Goal: Information Seeking & Learning: Learn about a topic

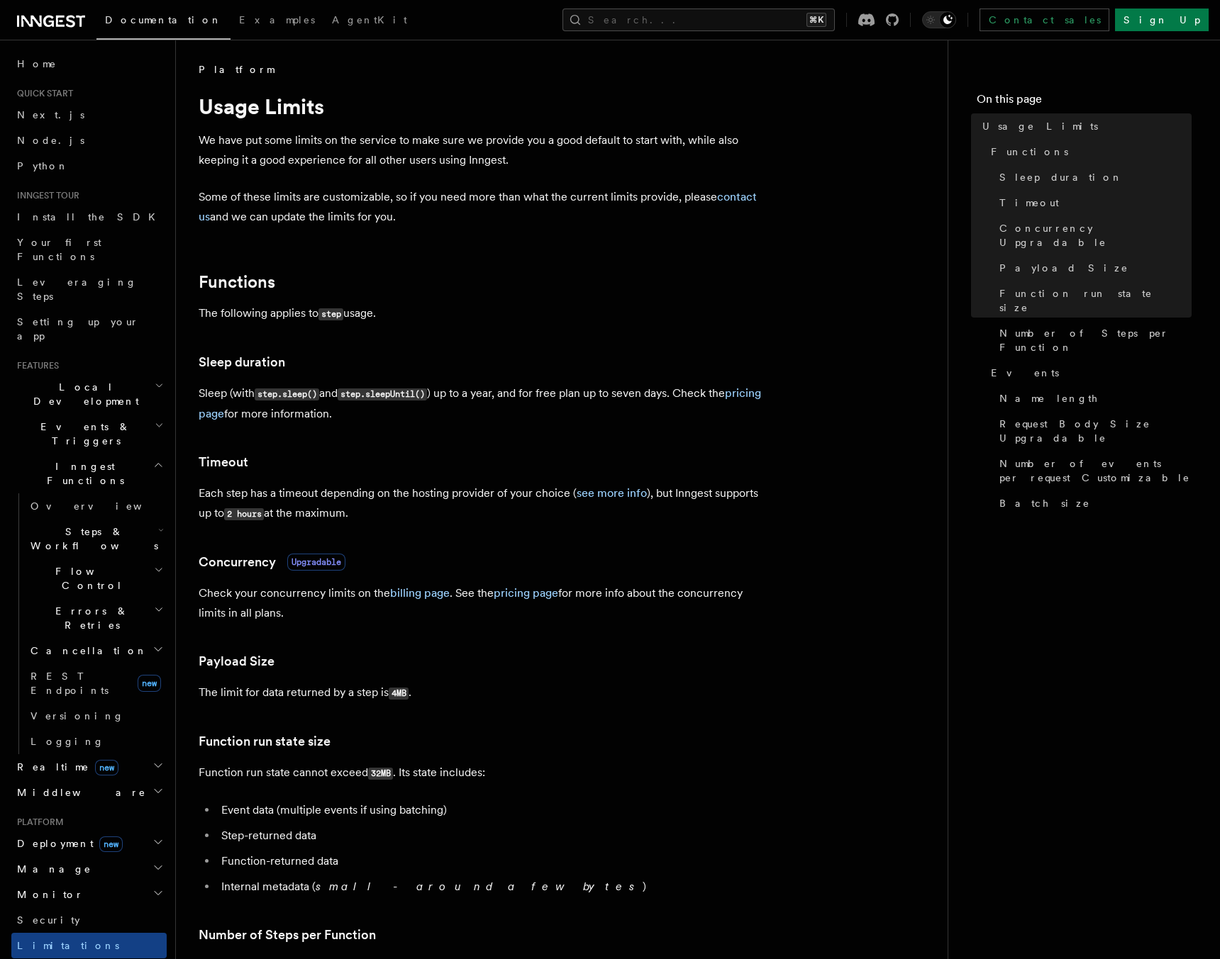
click at [465, 466] on h3 "Timeout" at bounding box center [482, 462] width 567 height 20
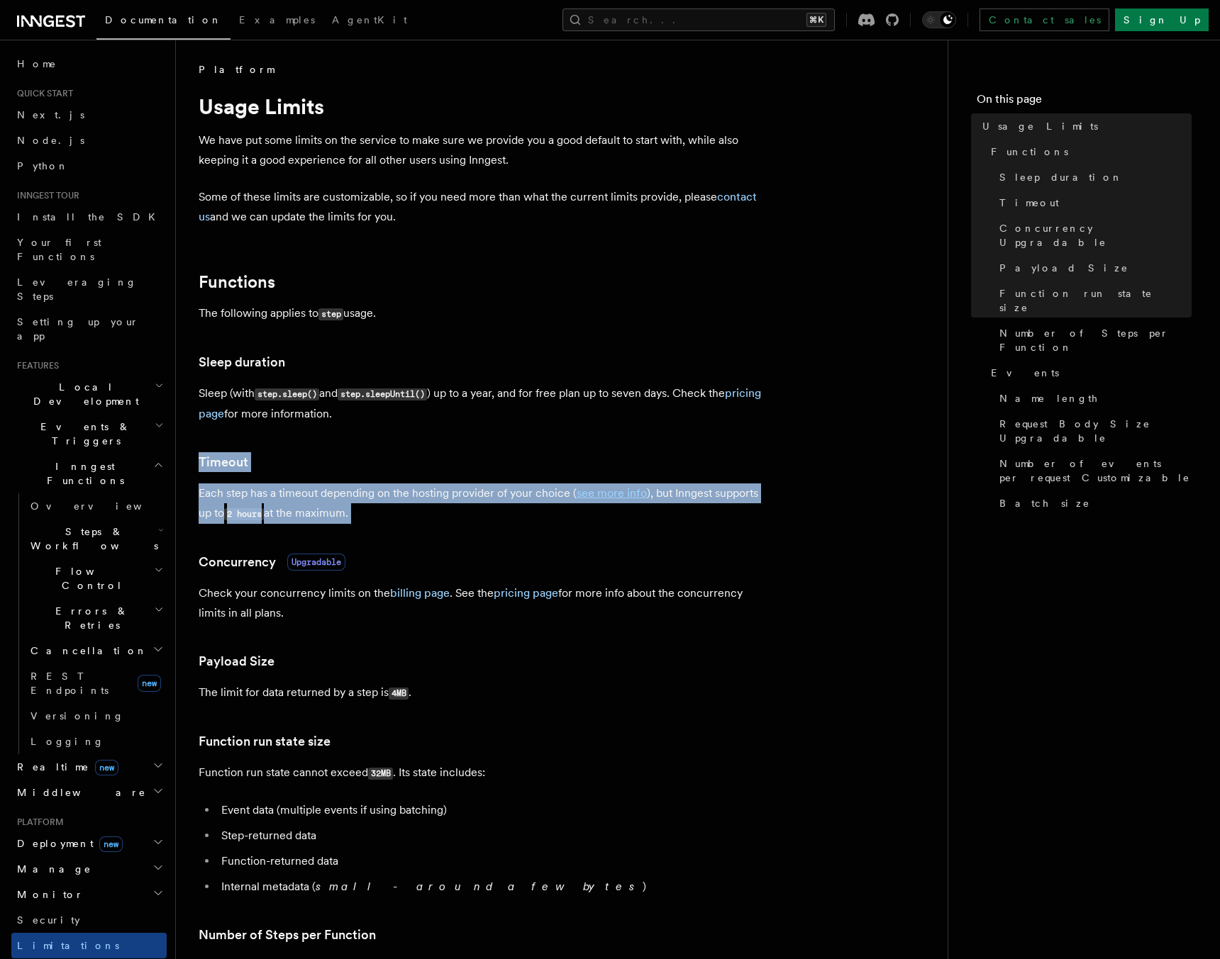
drag, startPoint x: 465, startPoint y: 466, endPoint x: 467, endPoint y: 503, distance: 37.6
click at [467, 503] on p "Each step has a timeout depending on the hosting provider of your choice ( see …" at bounding box center [482, 504] width 567 height 40
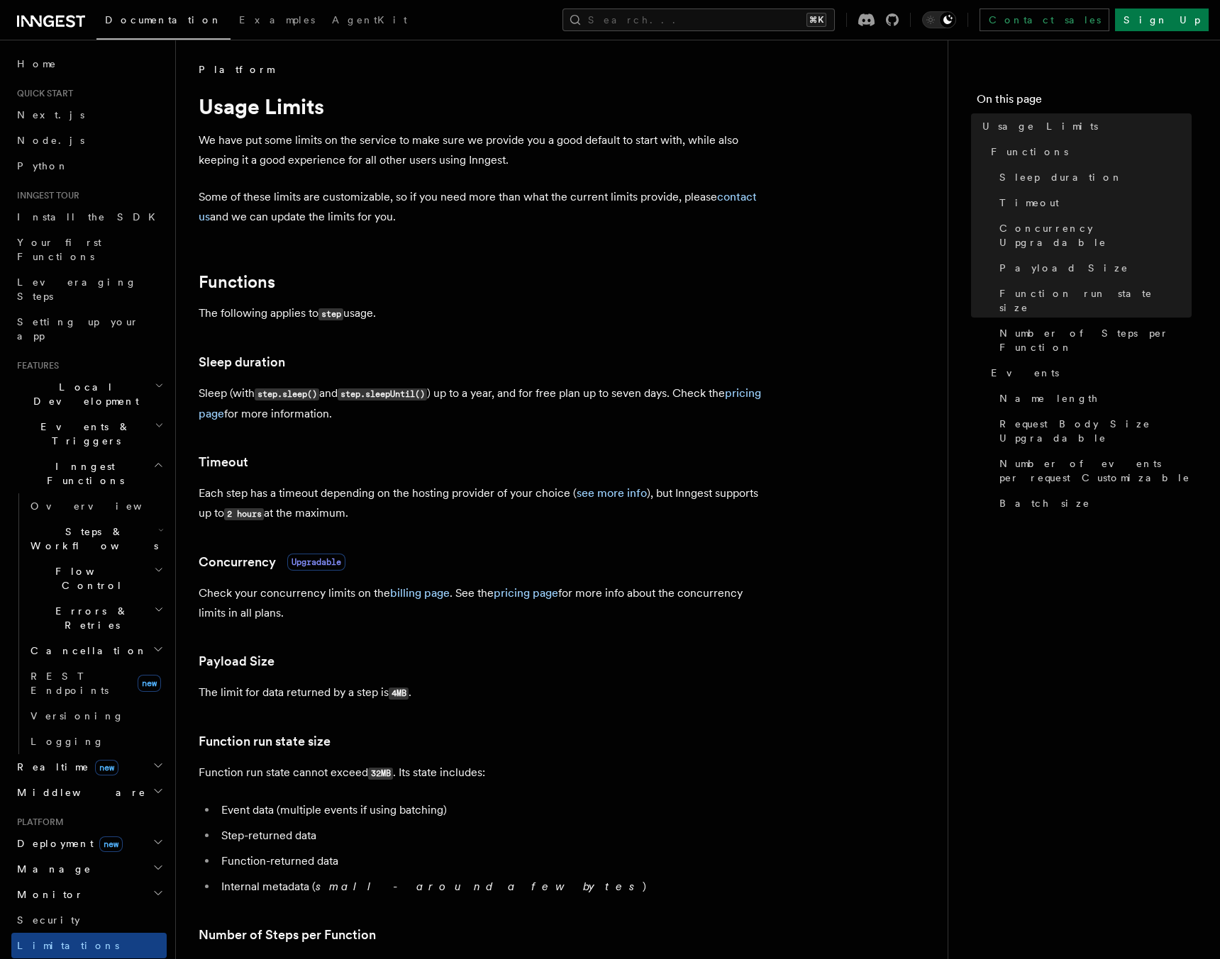
click at [467, 503] on p "Each step has a timeout depending on the hosting provider of your choice ( see …" at bounding box center [482, 504] width 567 height 40
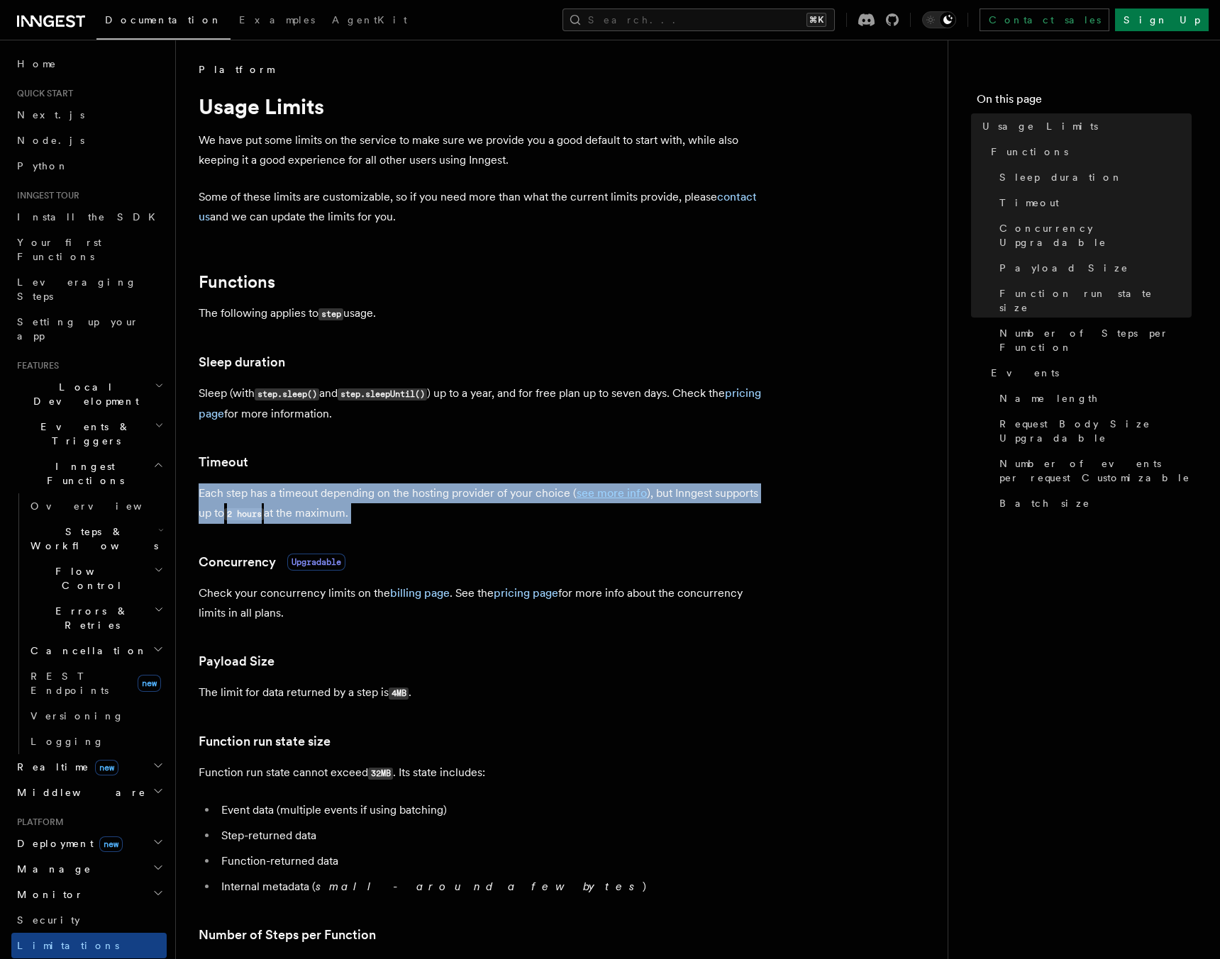
drag, startPoint x: 467, startPoint y: 503, endPoint x: 472, endPoint y: 476, distance: 28.0
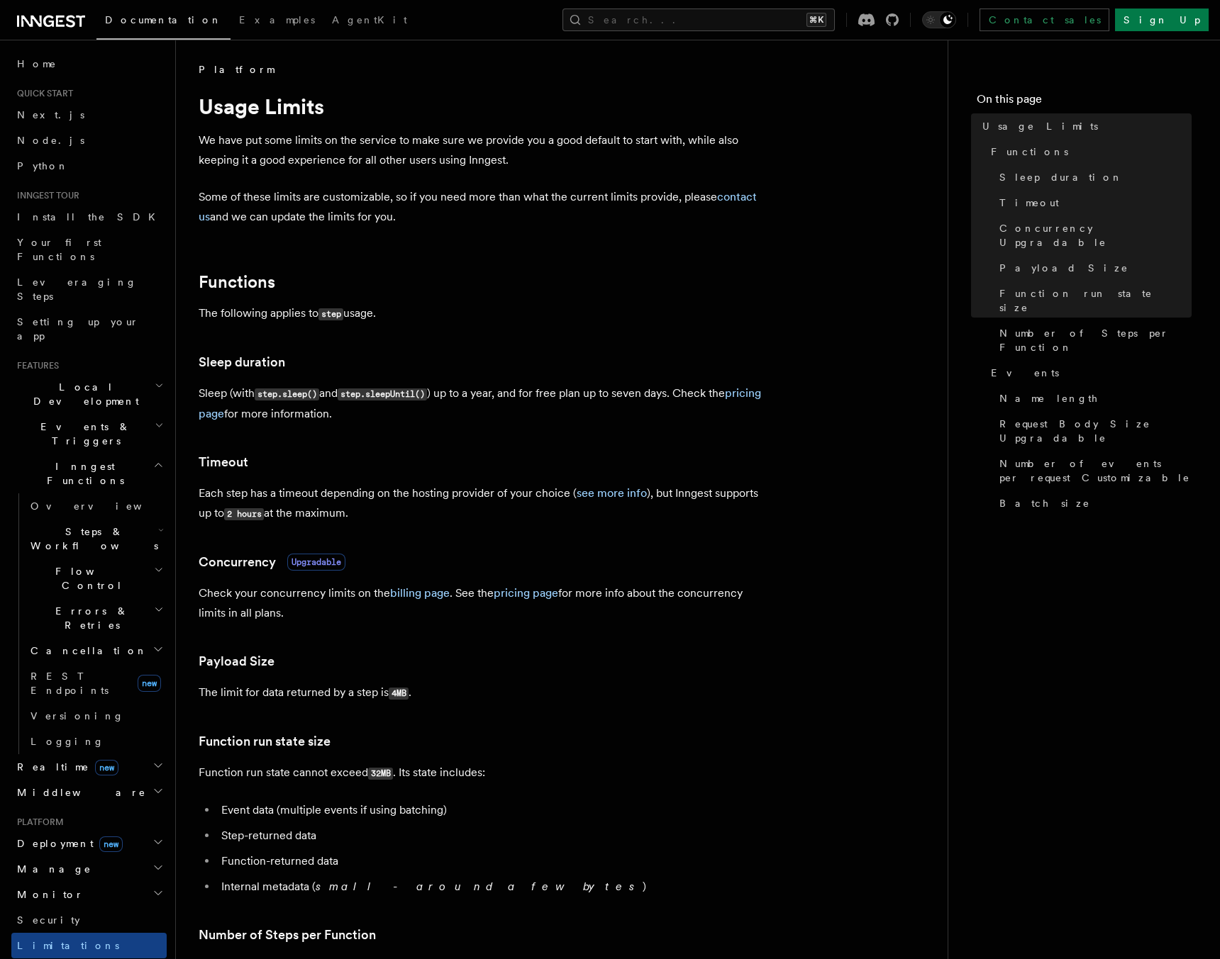
click at [474, 468] on h3 "Timeout" at bounding box center [482, 462] width 567 height 20
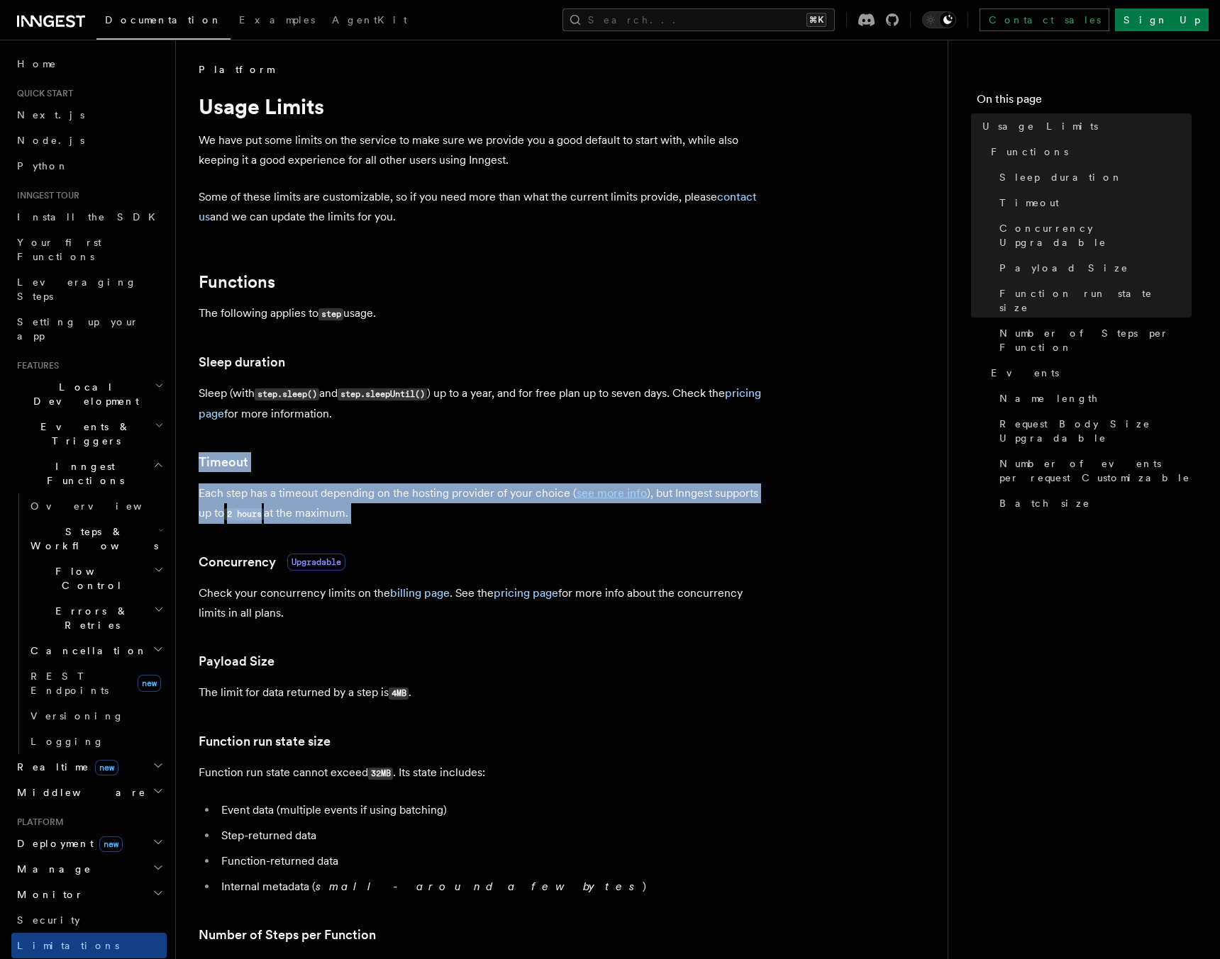
drag, startPoint x: 474, startPoint y: 468, endPoint x: 473, endPoint y: 498, distance: 29.8
click at [473, 501] on p "Each step has a timeout depending on the hosting provider of your choice ( see …" at bounding box center [482, 504] width 567 height 40
click at [467, 513] on p "Each step has a timeout depending on the hosting provider of your choice ( see …" at bounding box center [482, 504] width 567 height 40
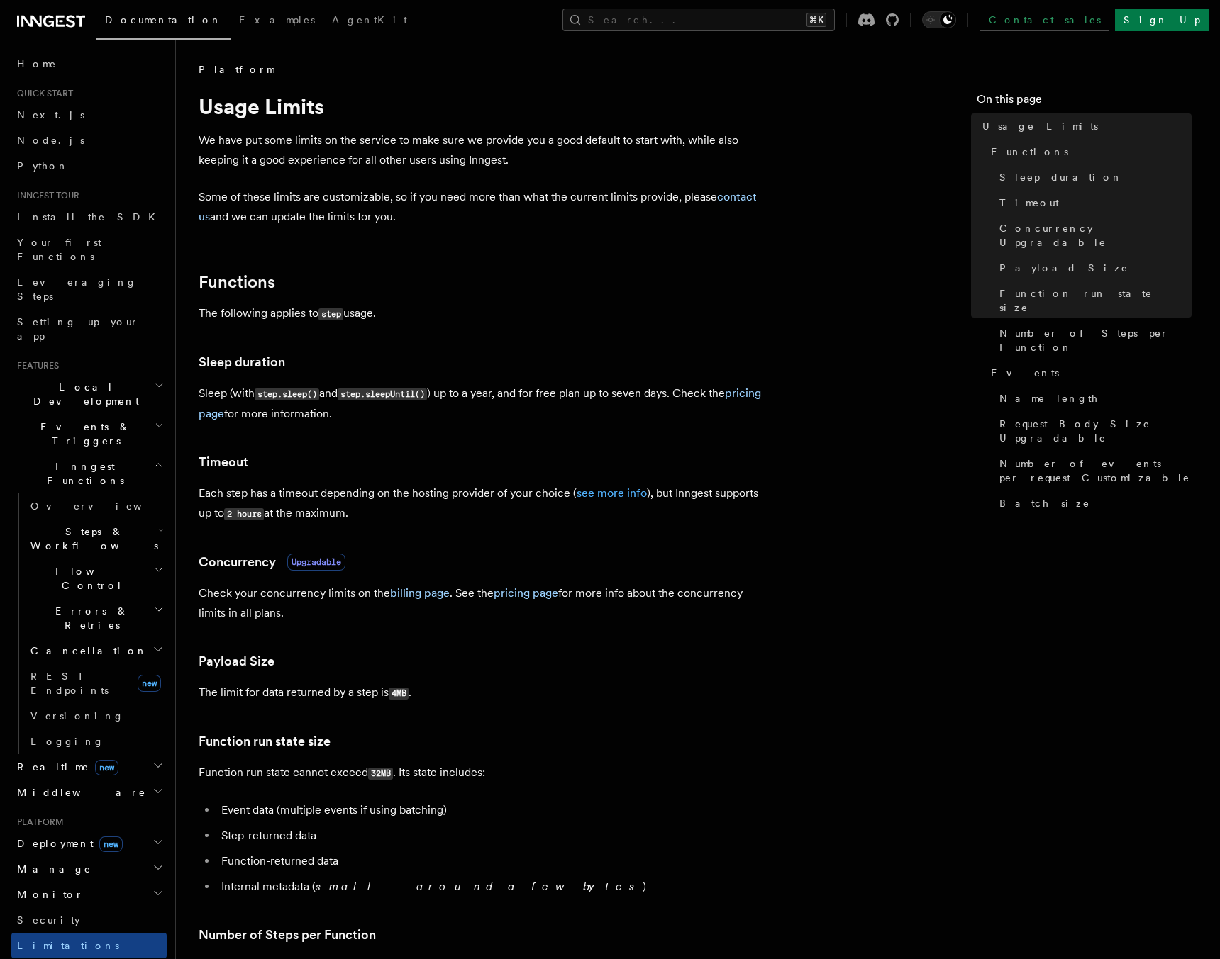
click at [625, 495] on link "see more info" at bounding box center [612, 492] width 70 height 13
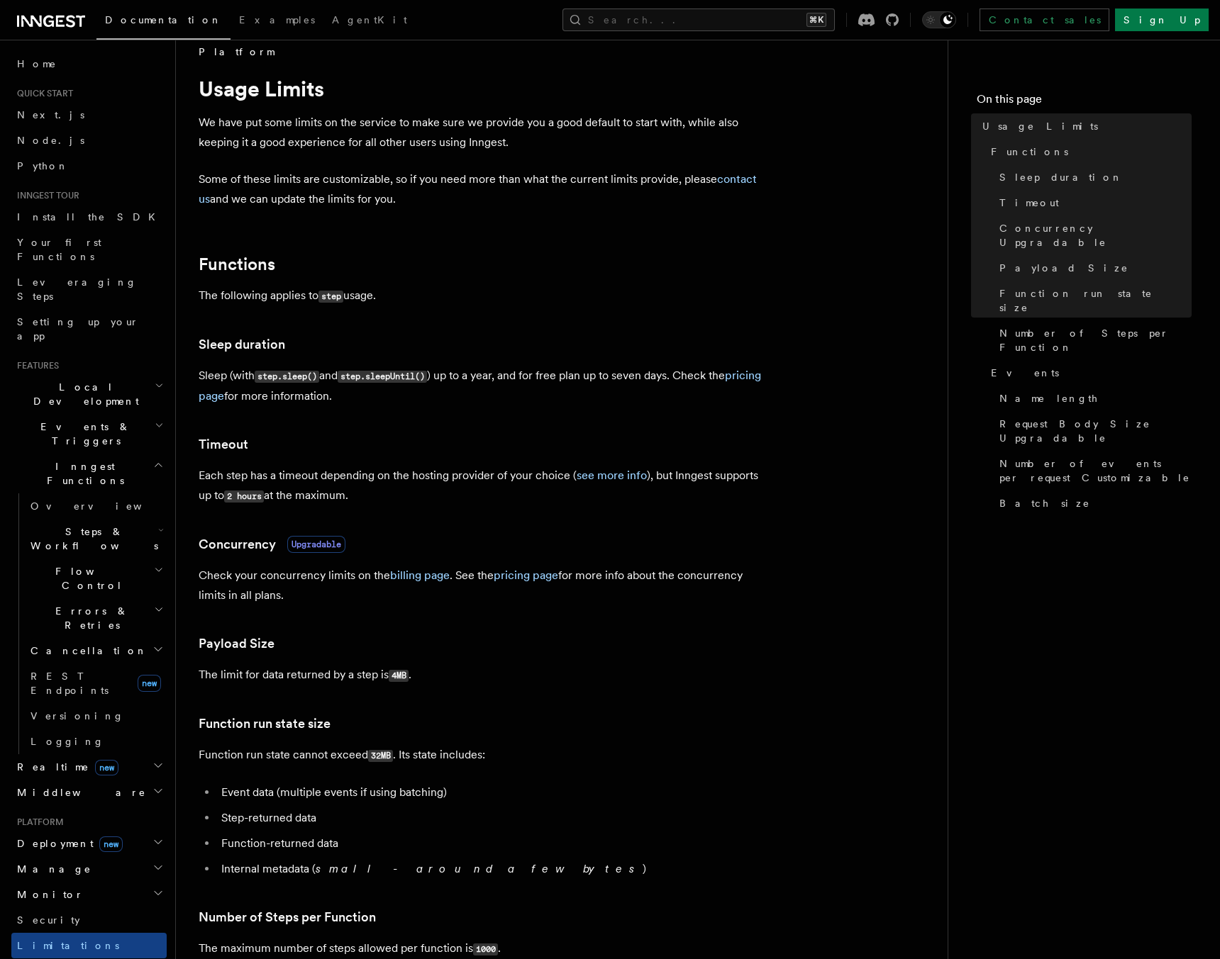
scroll to position [26, 0]
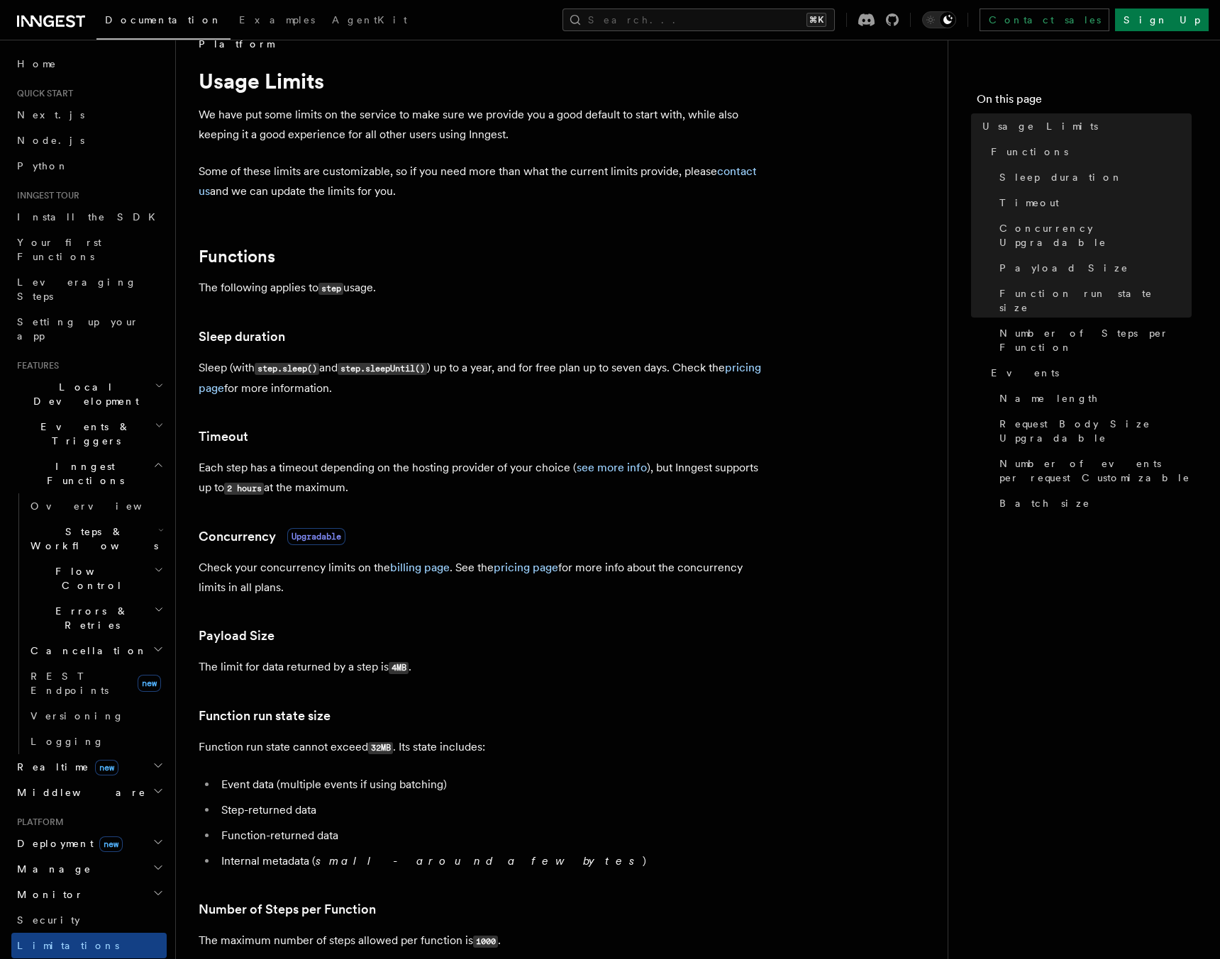
click at [330, 567] on p "Check your concurrency limits on the billing page . See the pricing page for mo…" at bounding box center [482, 578] width 567 height 40
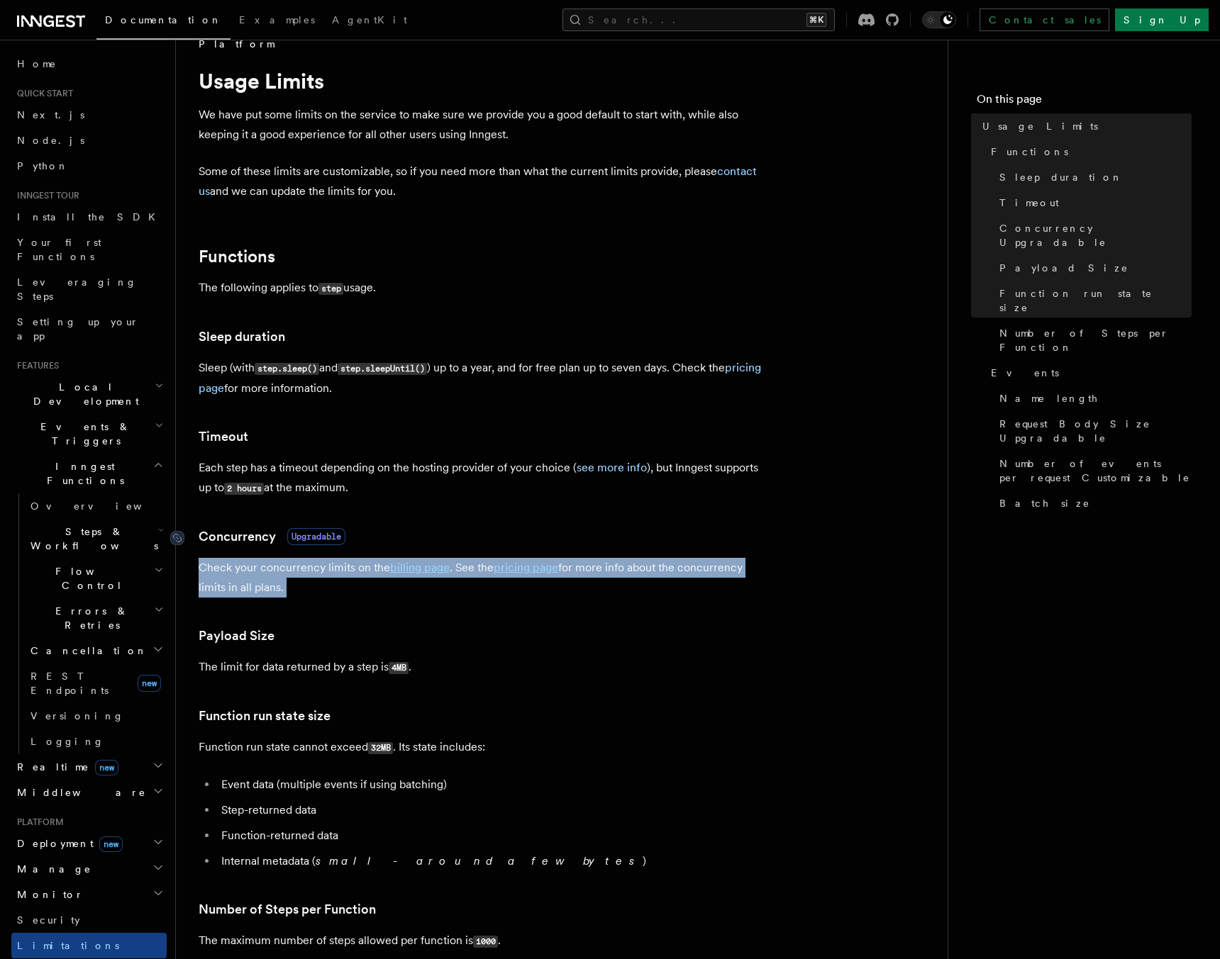
drag, startPoint x: 330, startPoint y: 567, endPoint x: 306, endPoint y: 541, distance: 36.1
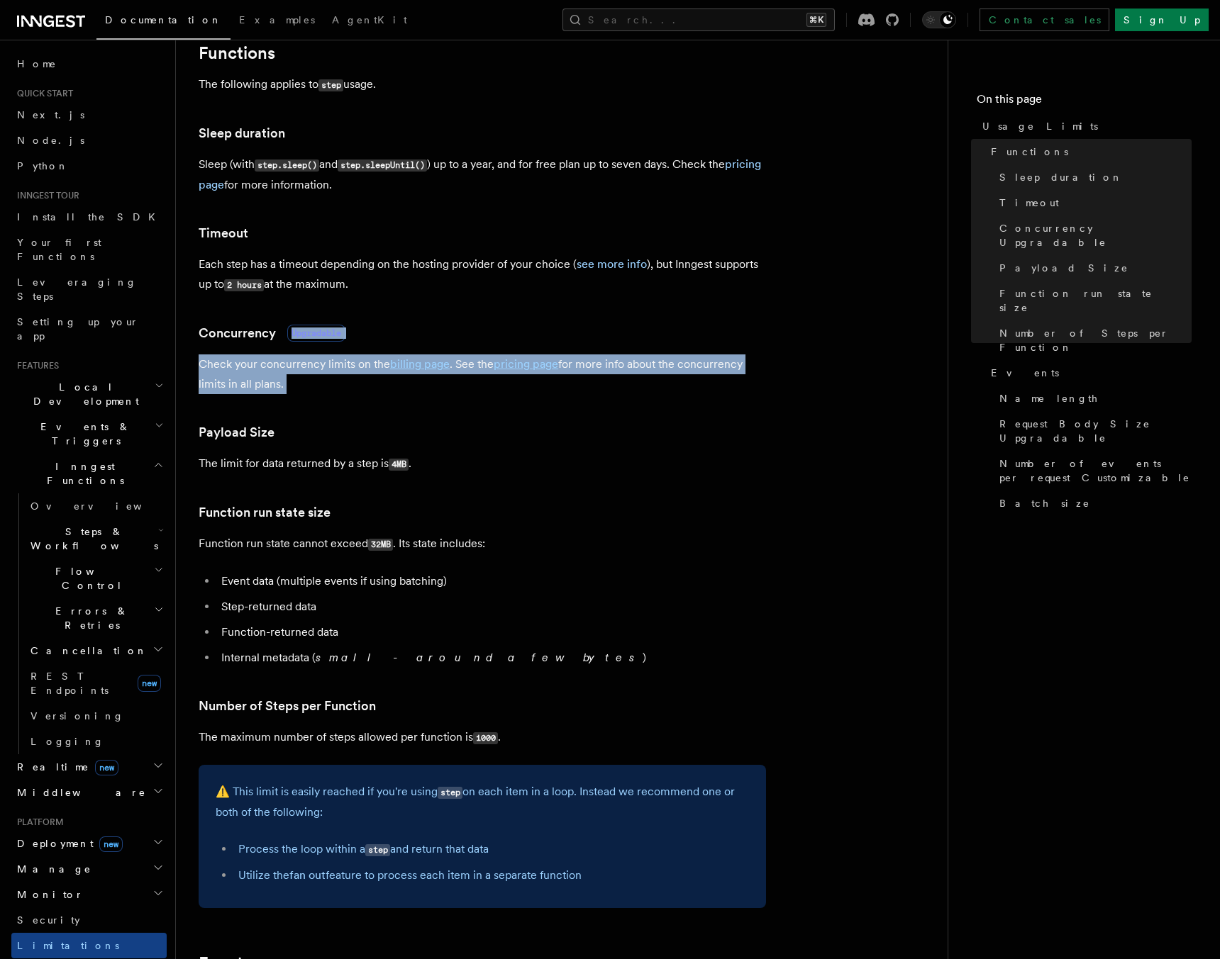
scroll to position [530, 0]
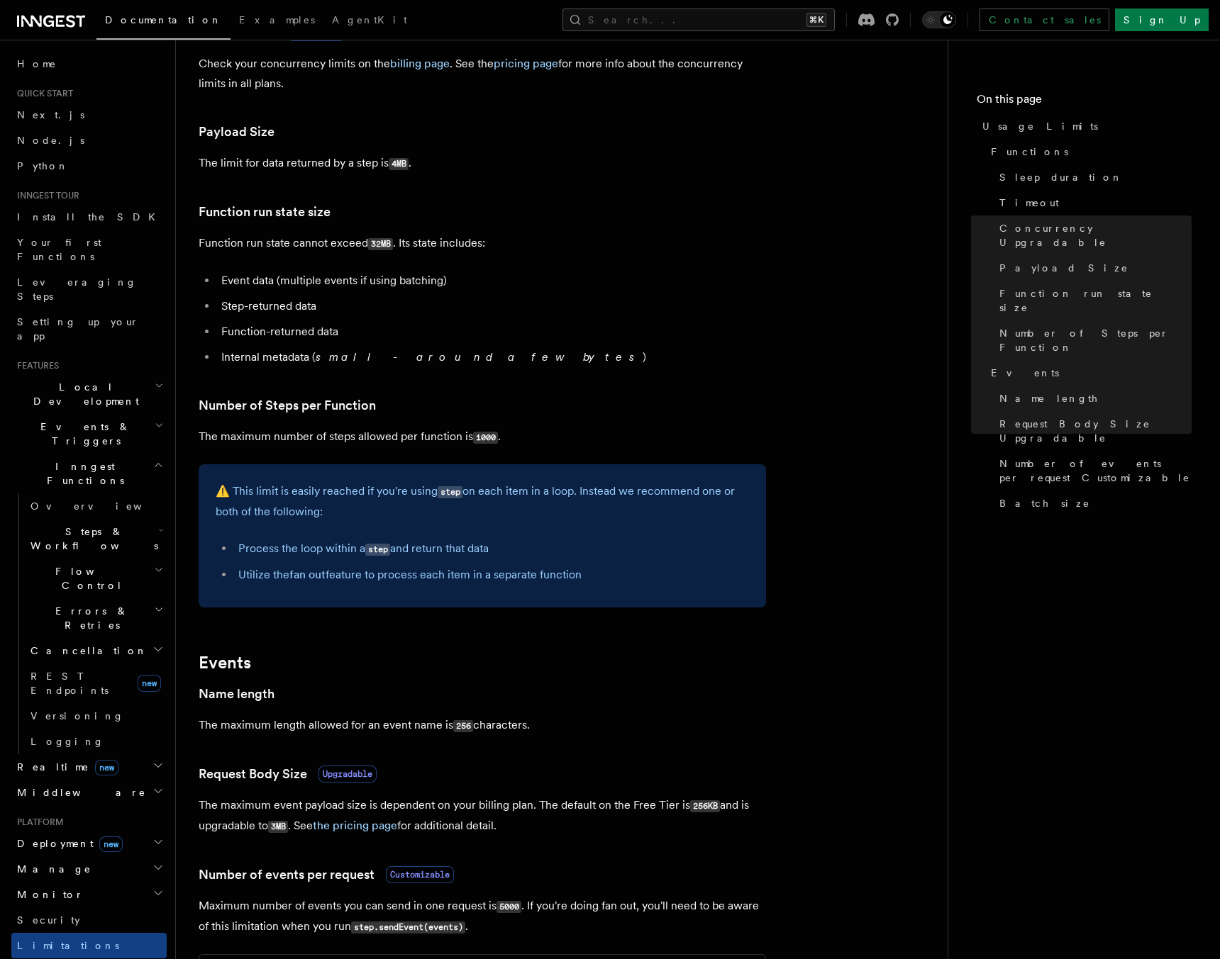
click at [394, 575] on li "Utilize the fan out feature to process each item in a separate function" at bounding box center [491, 575] width 515 height 20
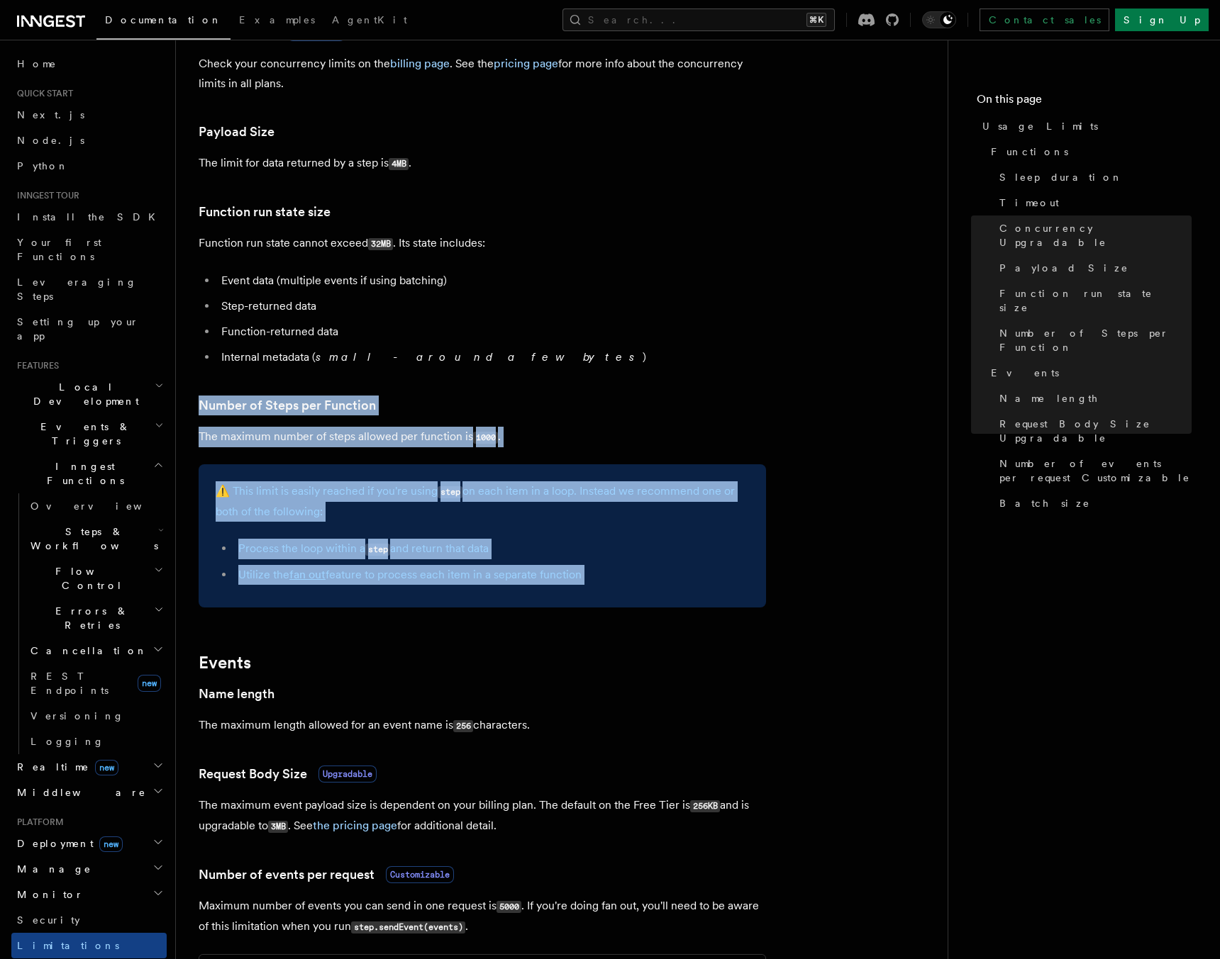
drag, startPoint x: 394, startPoint y: 575, endPoint x: 386, endPoint y: 409, distance: 166.1
click at [386, 409] on article "Platform Usage Limits We have put some limits on the service to make sure we pr…" at bounding box center [562, 505] width 726 height 1945
click at [418, 513] on p "⚠️ This limit is easily reached if you're using step on each item in a loop. In…" at bounding box center [482, 501] width 533 height 40
drag, startPoint x: 418, startPoint y: 513, endPoint x: 526, endPoint y: 585, distance: 129.8
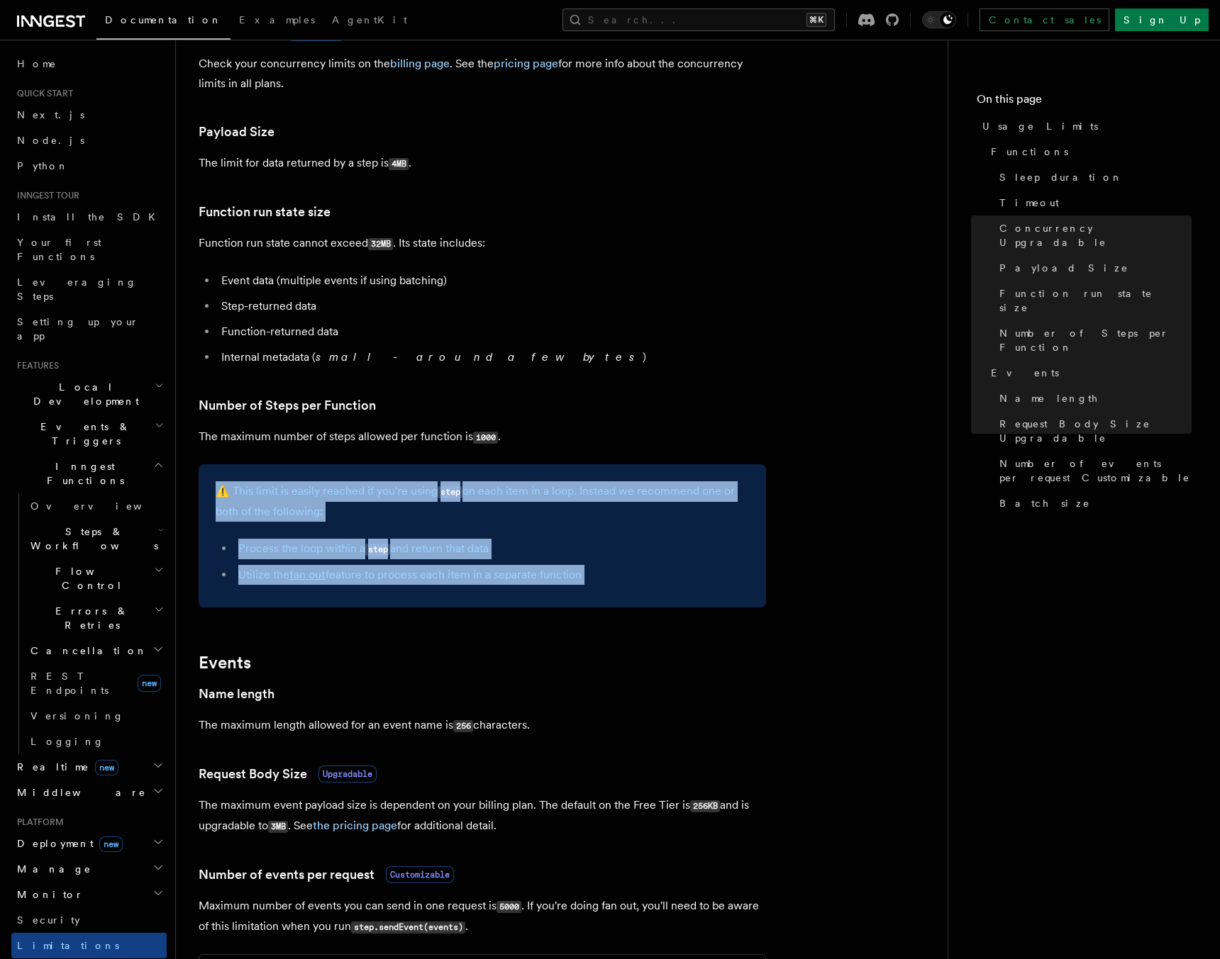
click at [526, 585] on div "⚠️ This limit is easily reached if you're using step on each item in a loop. In…" at bounding box center [482, 535] width 567 height 143
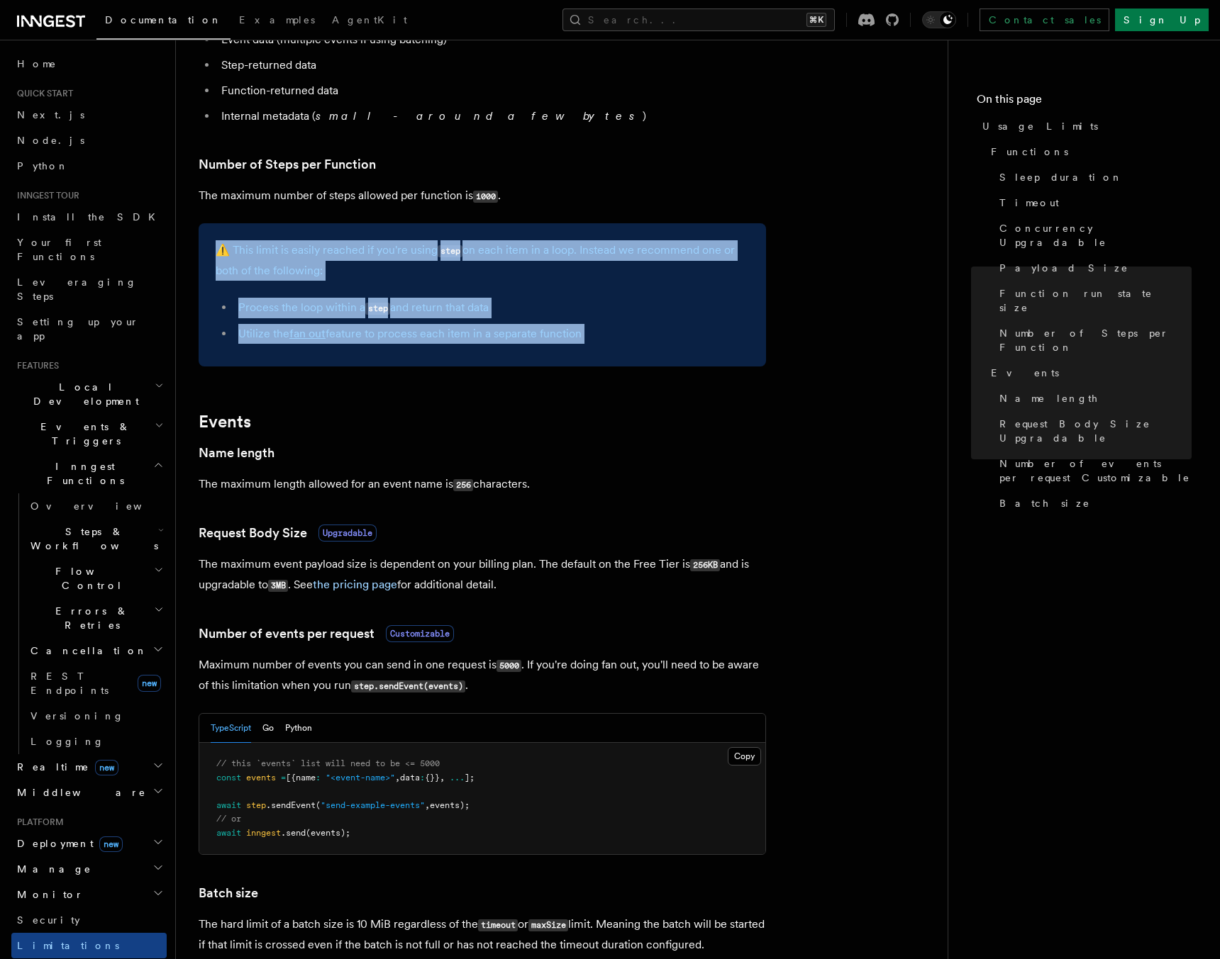
scroll to position [1048, 0]
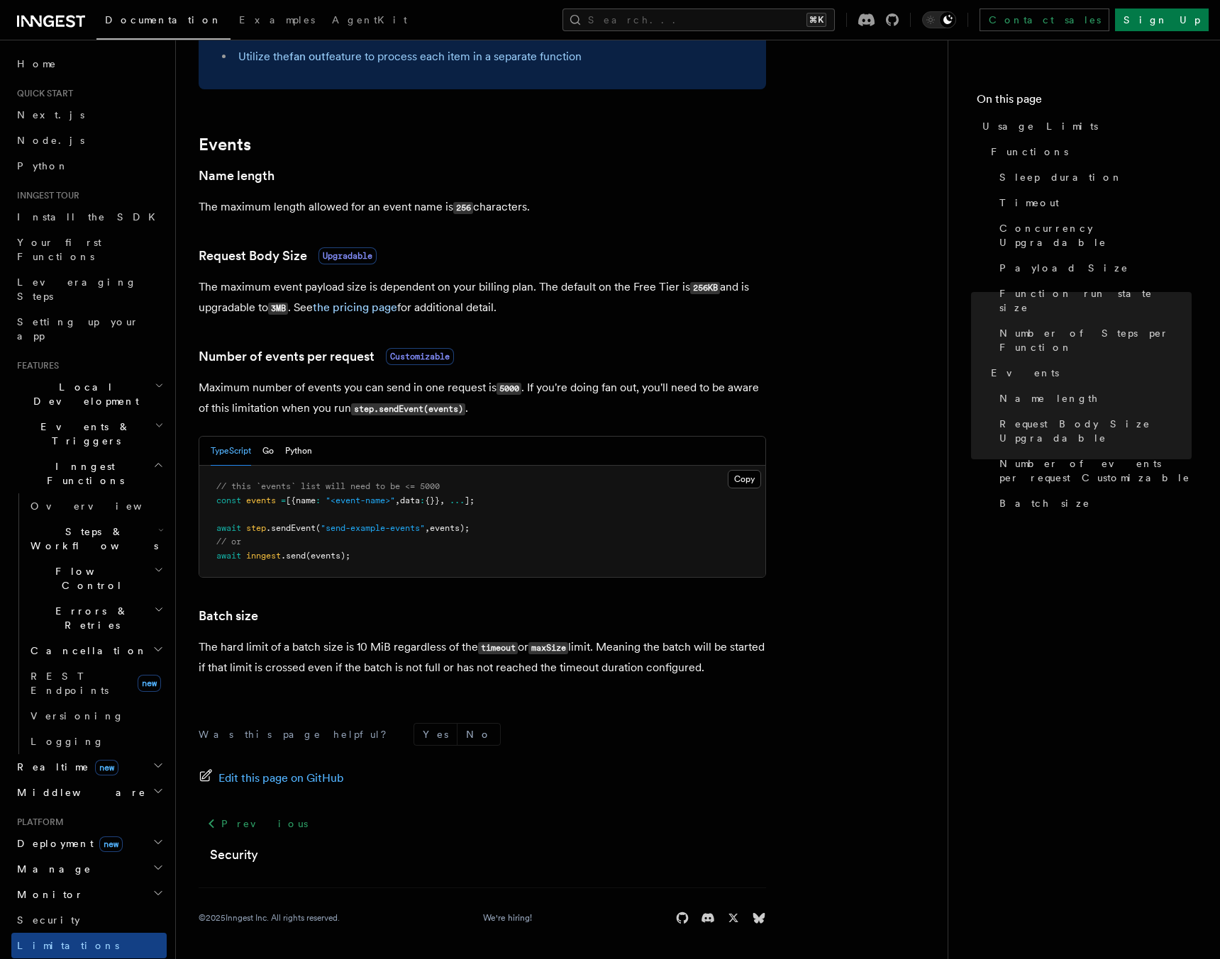
click at [541, 403] on p "Maximum number of events you can send in one request is 5000 . If you're doing …" at bounding box center [482, 398] width 567 height 41
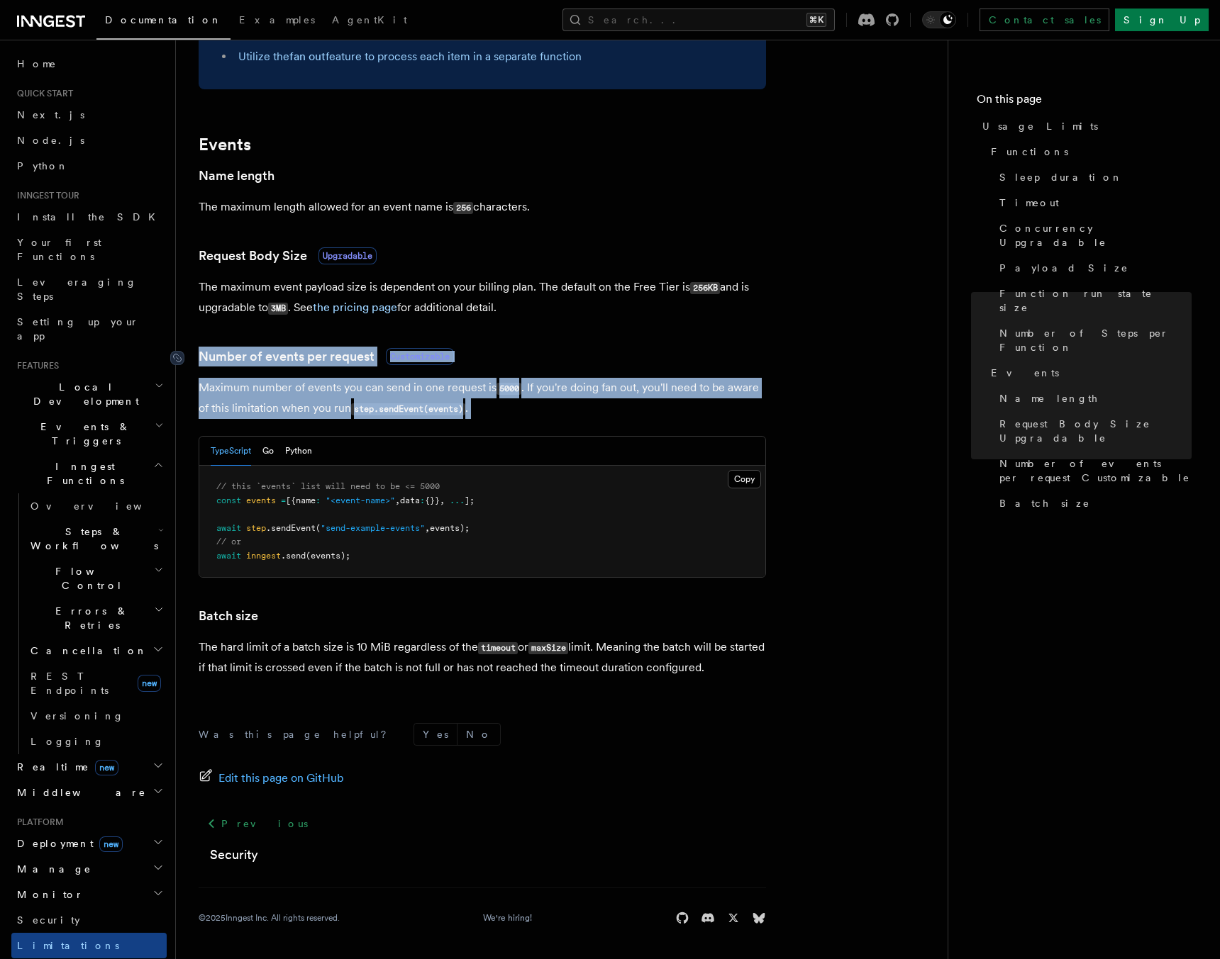
drag, startPoint x: 541, startPoint y: 403, endPoint x: 260, endPoint y: 356, distance: 285.5
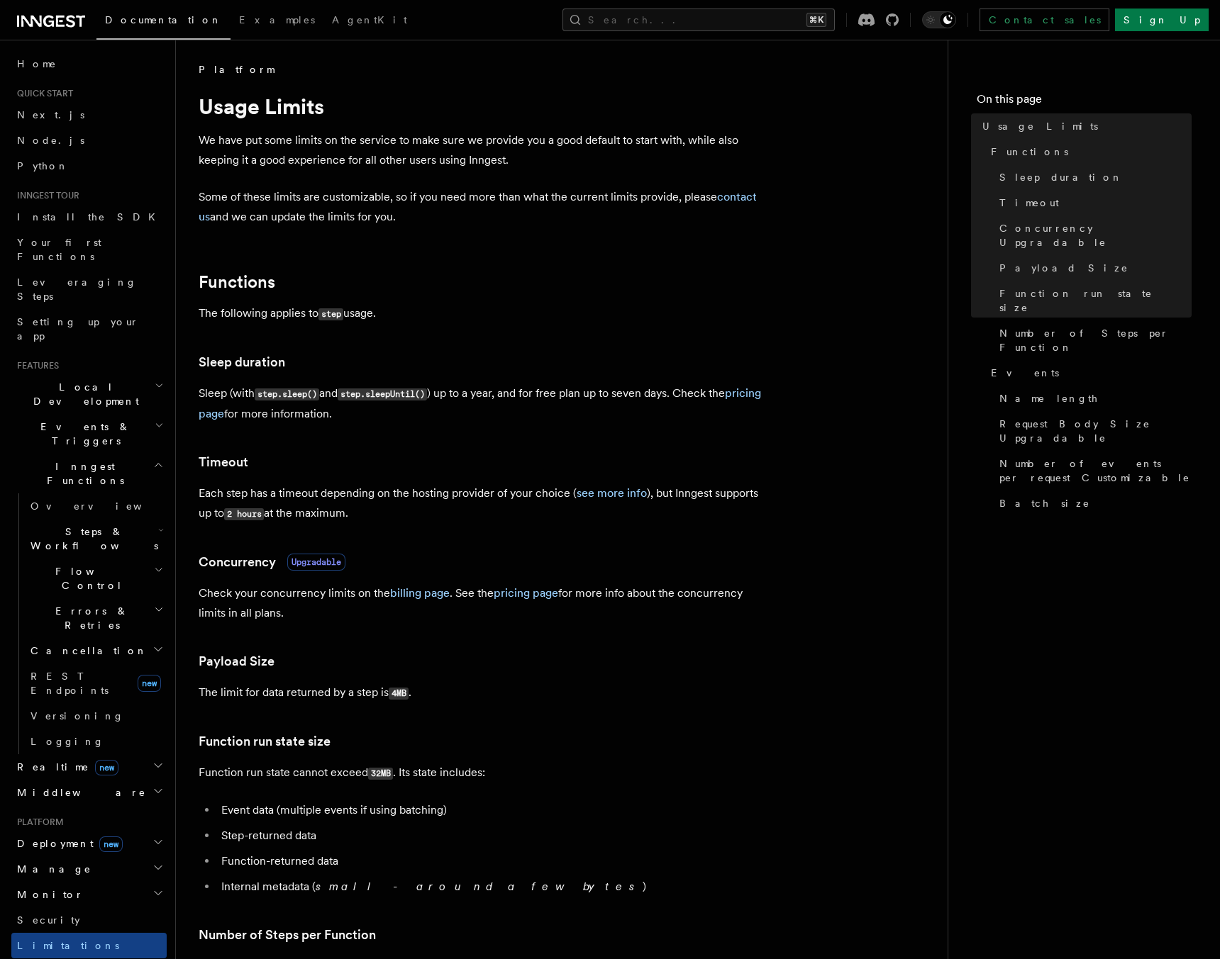
click at [388, 486] on p "Each step has a timeout depending on the hosting provider of your choice ( see …" at bounding box center [482, 504] width 567 height 40
click at [727, 20] on button "Search... ⌘K" at bounding box center [698, 20] width 272 height 23
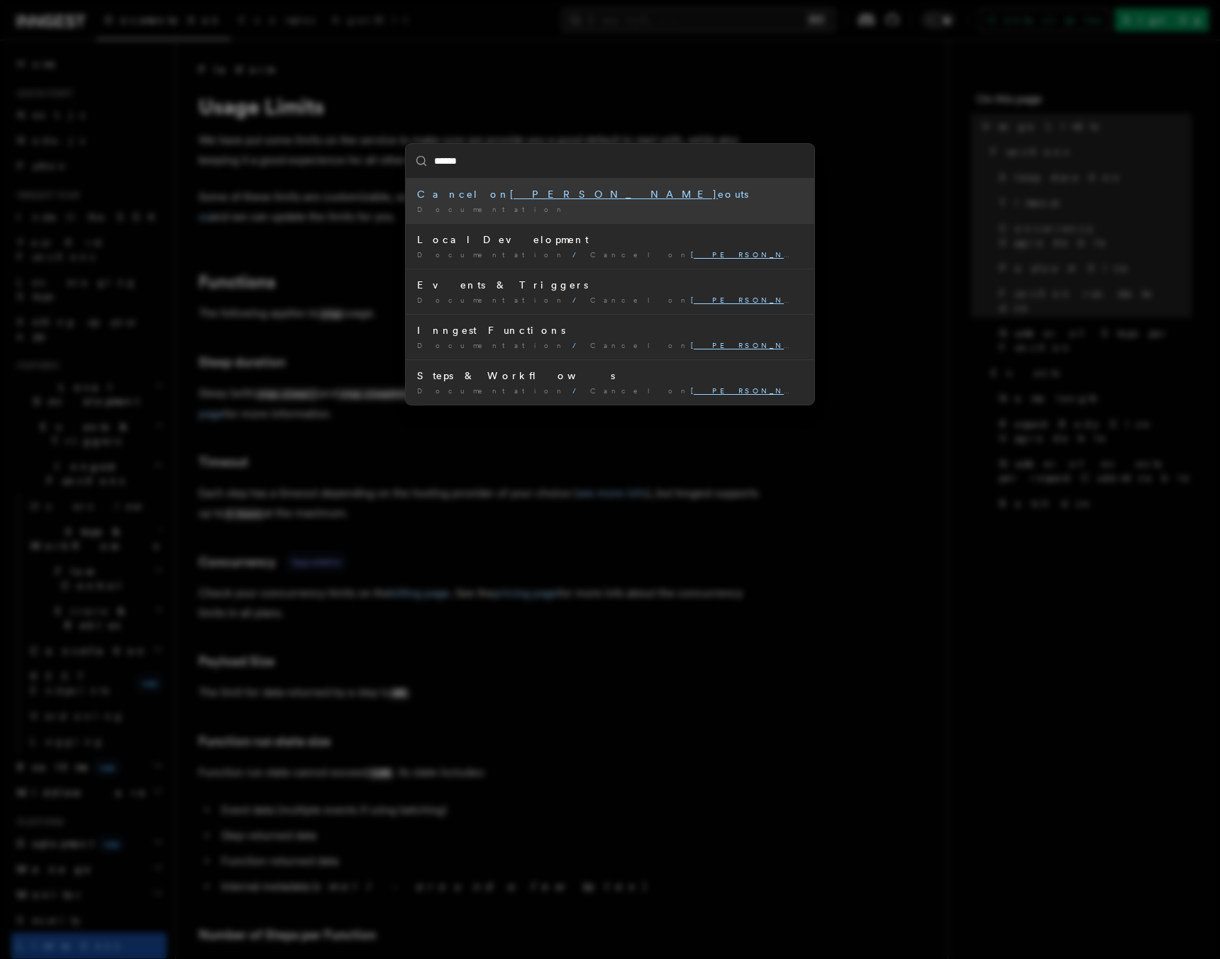
type input "*******"
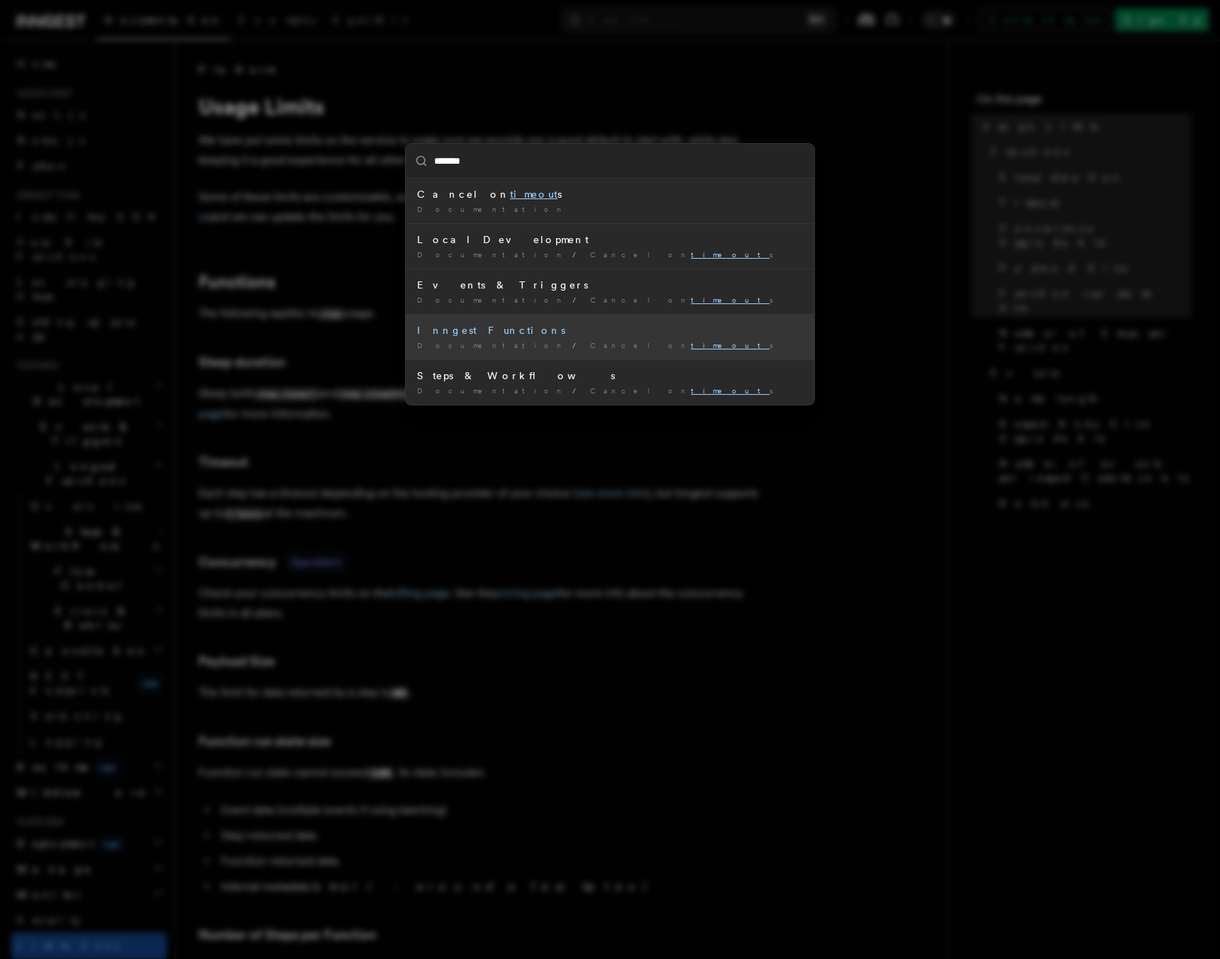
click at [472, 329] on div "Inngest Functions" at bounding box center [610, 330] width 386 height 14
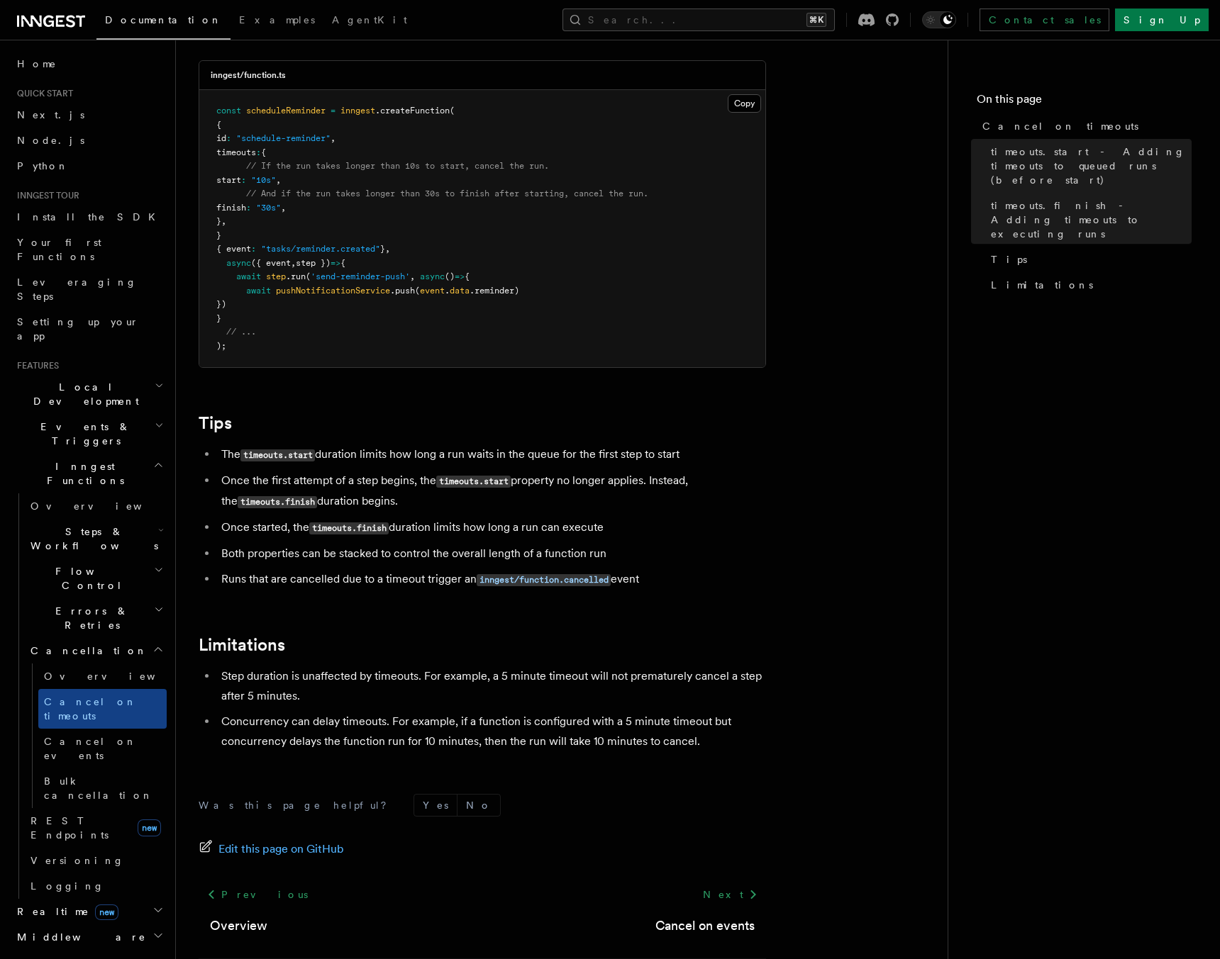
scroll to position [1001, 0]
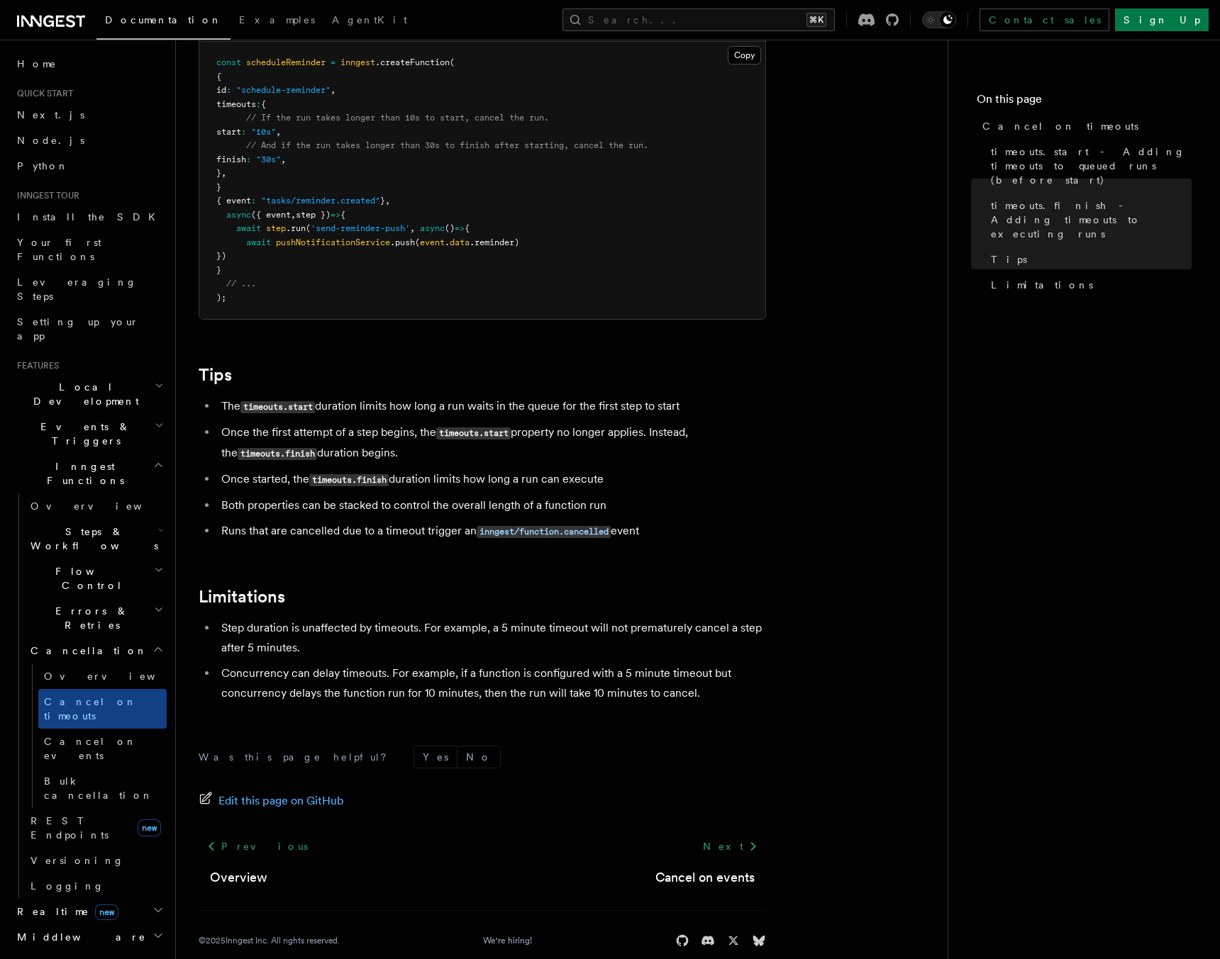
click at [375, 521] on li "Runs that are cancelled due to a timeout trigger an inngest/function.cancelled …" at bounding box center [491, 531] width 549 height 21
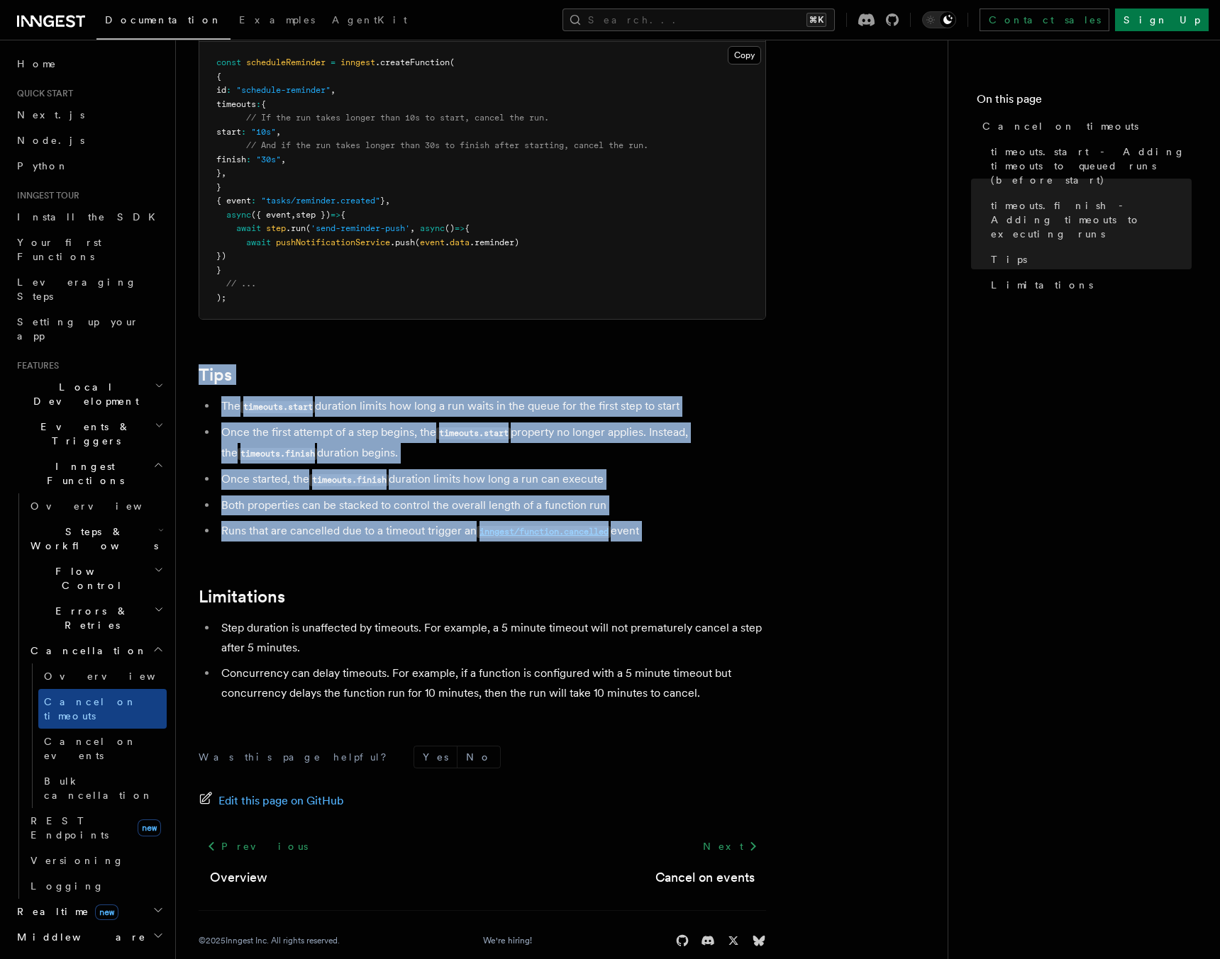
drag, startPoint x: 375, startPoint y: 508, endPoint x: 411, endPoint y: 362, distance: 150.3
click at [411, 362] on article "Features Inngest Functions Cancellation Cancel on timeouts It's possible to for…" at bounding box center [562, 22] width 726 height 1920
click at [411, 365] on h2 "Tips" at bounding box center [482, 375] width 567 height 20
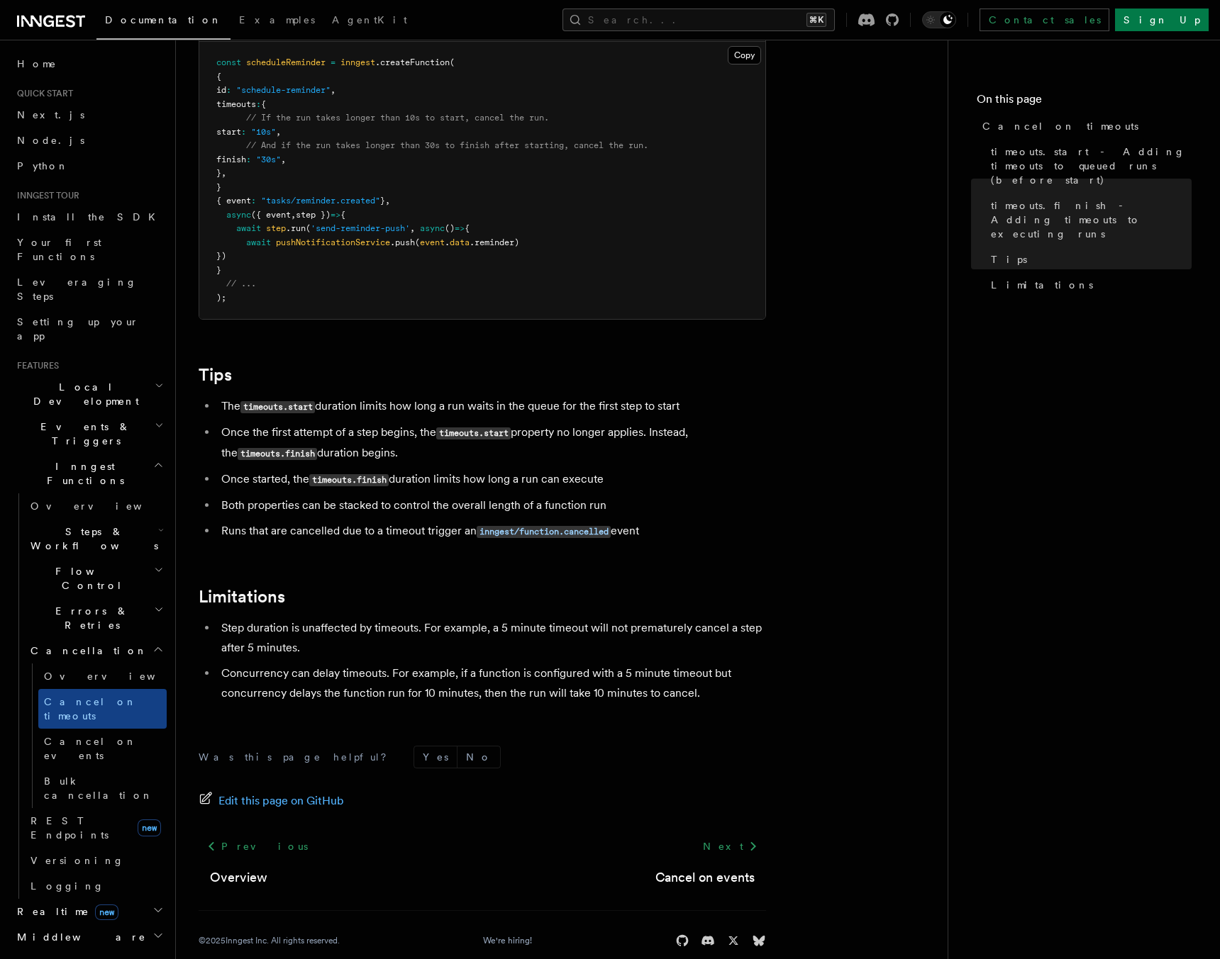
click at [411, 365] on h2 "Tips" at bounding box center [482, 375] width 567 height 20
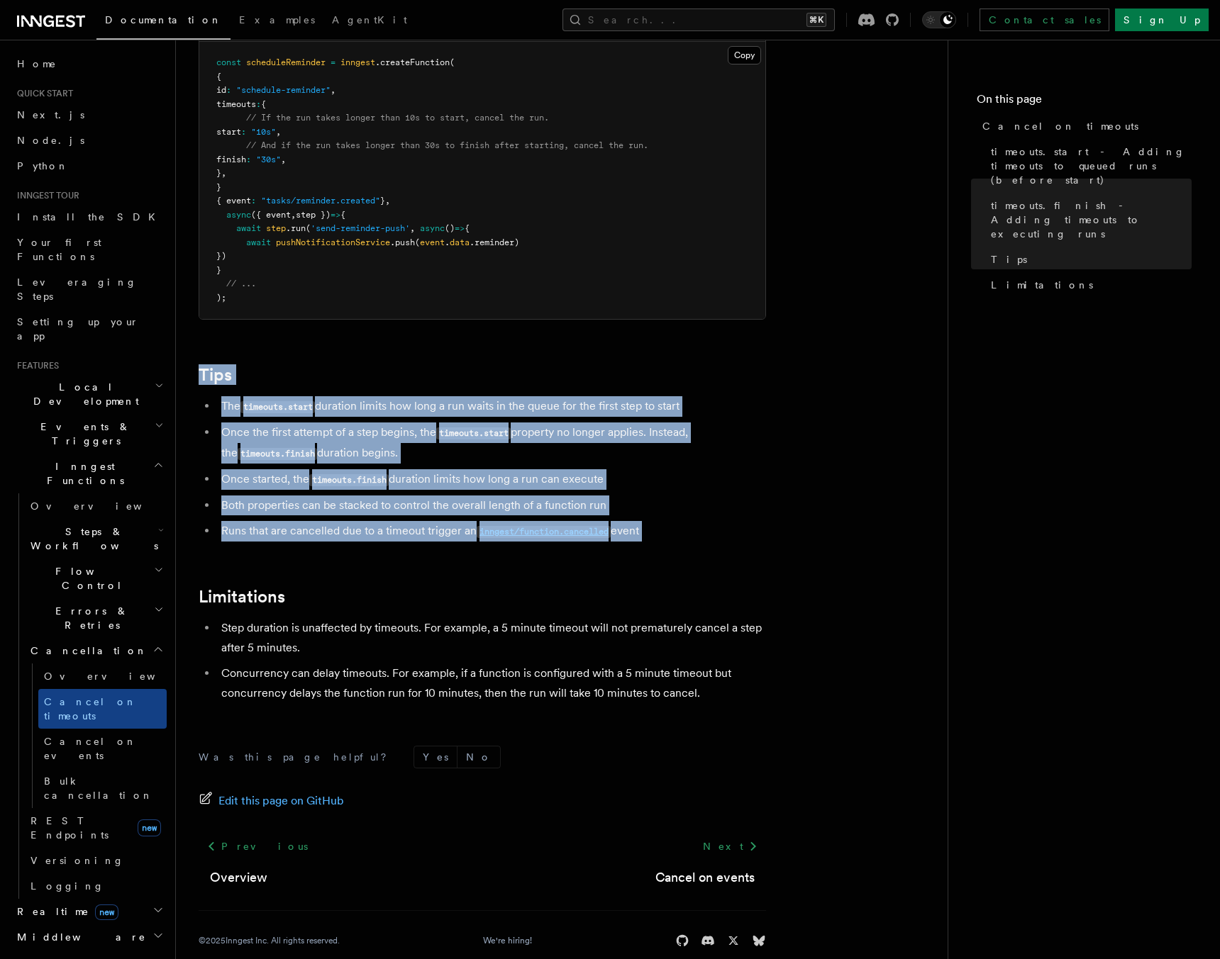
drag, startPoint x: 411, startPoint y: 362, endPoint x: 399, endPoint y: 513, distance: 151.5
click at [399, 513] on article "Features Inngest Functions Cancellation Cancel on timeouts It's possible to for…" at bounding box center [562, 22] width 726 height 1920
click at [399, 521] on li "Runs that are cancelled due to a timeout trigger an inngest/function.cancelled …" at bounding box center [491, 531] width 549 height 21
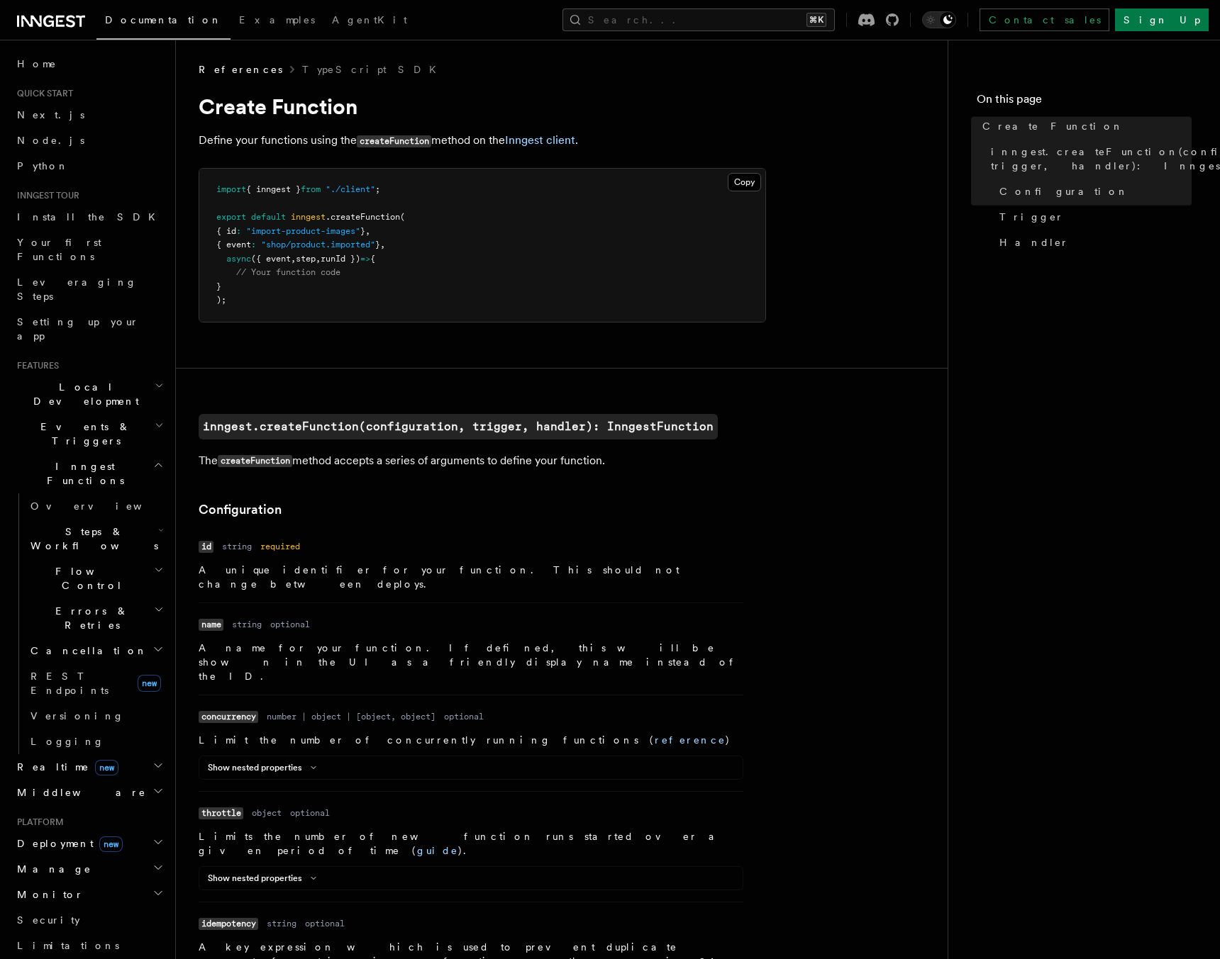
scroll to position [1181, 0]
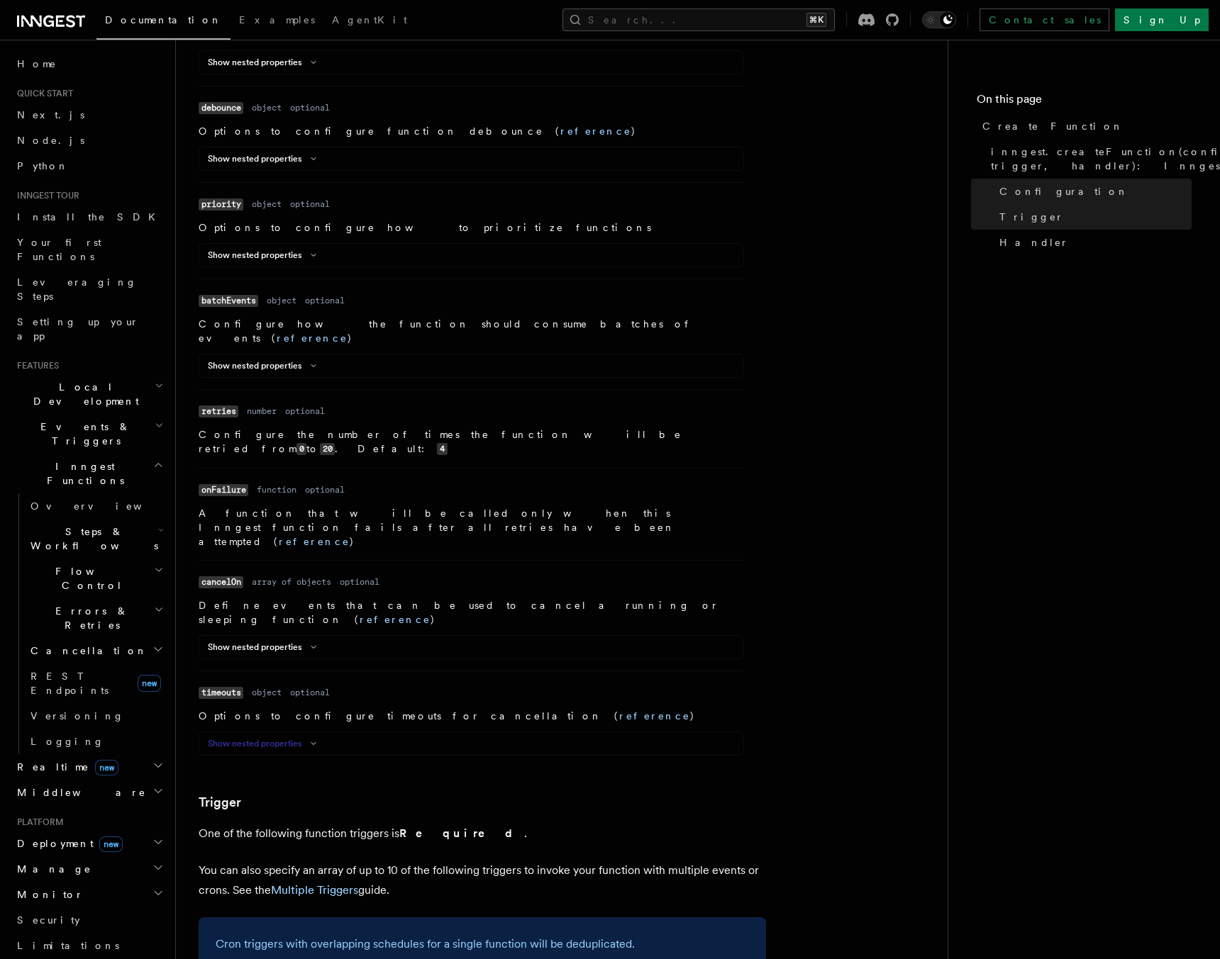
click at [310, 740] on icon at bounding box center [313, 744] width 17 height 9
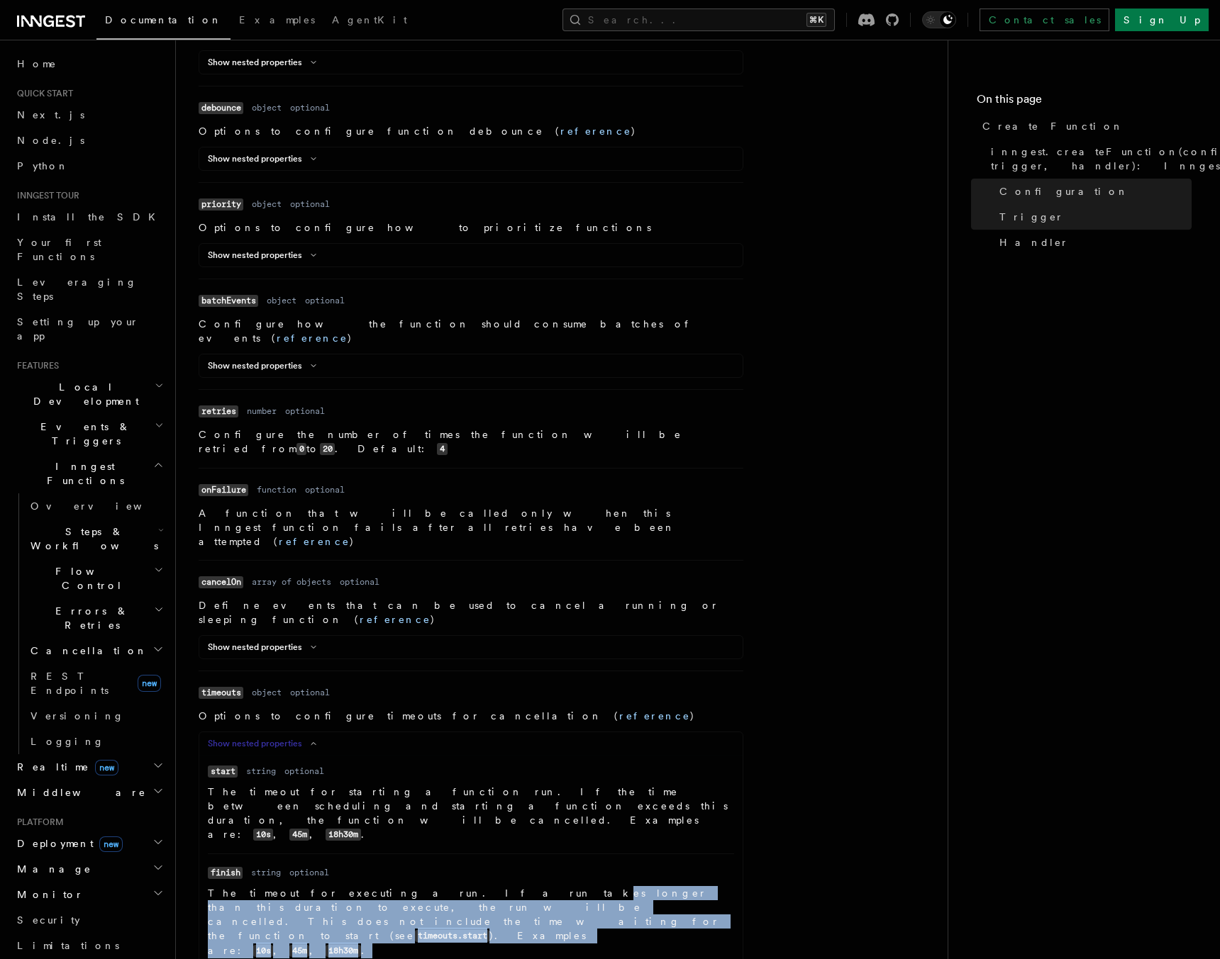
drag, startPoint x: 395, startPoint y: 645, endPoint x: 701, endPoint y: 666, distance: 307.0
click at [701, 886] on p "The timeout for executing a run. If a run takes longer than this duration to ex…" at bounding box center [471, 922] width 526 height 72
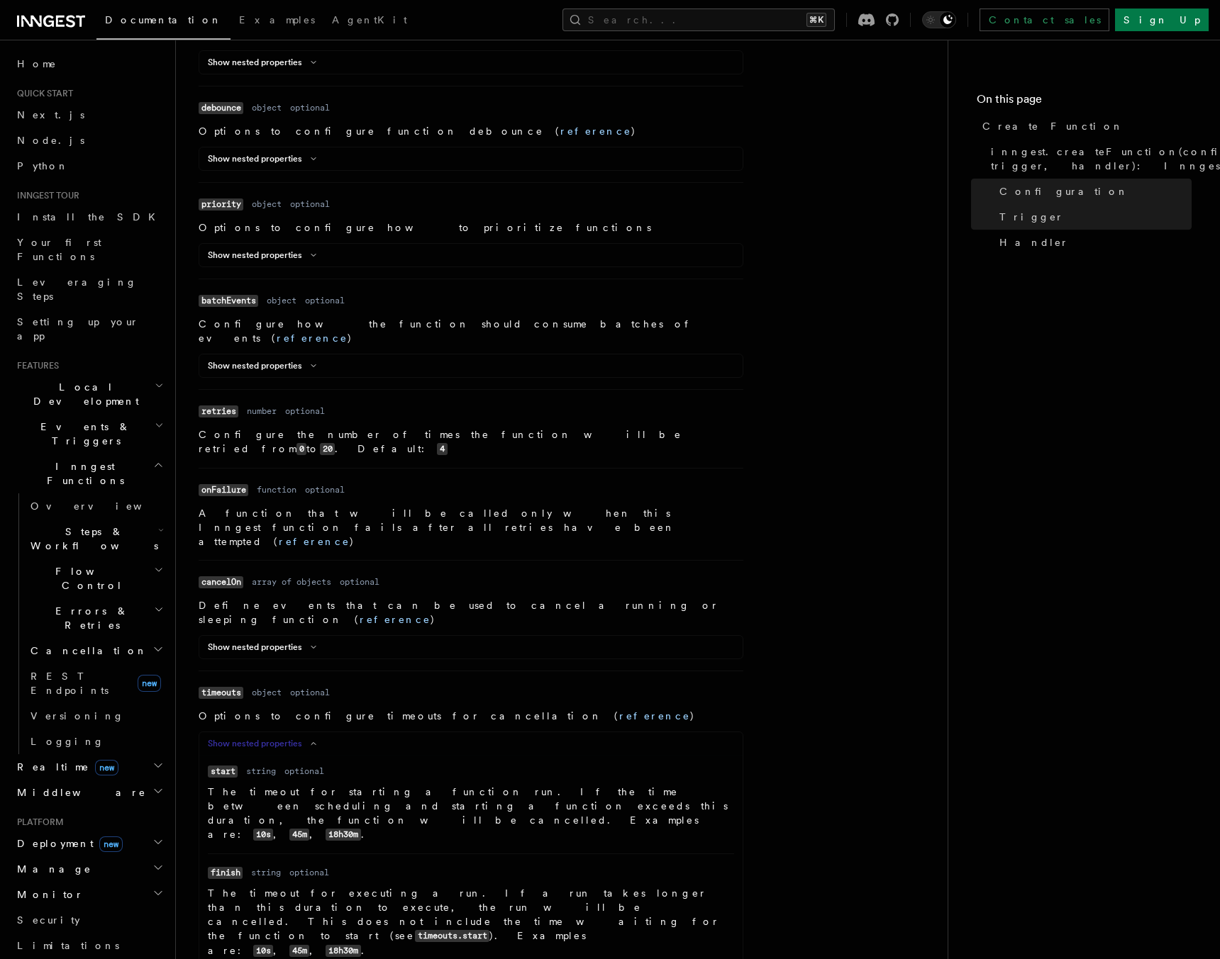
click at [701, 886] on p "The timeout for executing a run. If a run takes longer than this duration to ex…" at bounding box center [471, 922] width 526 height 72
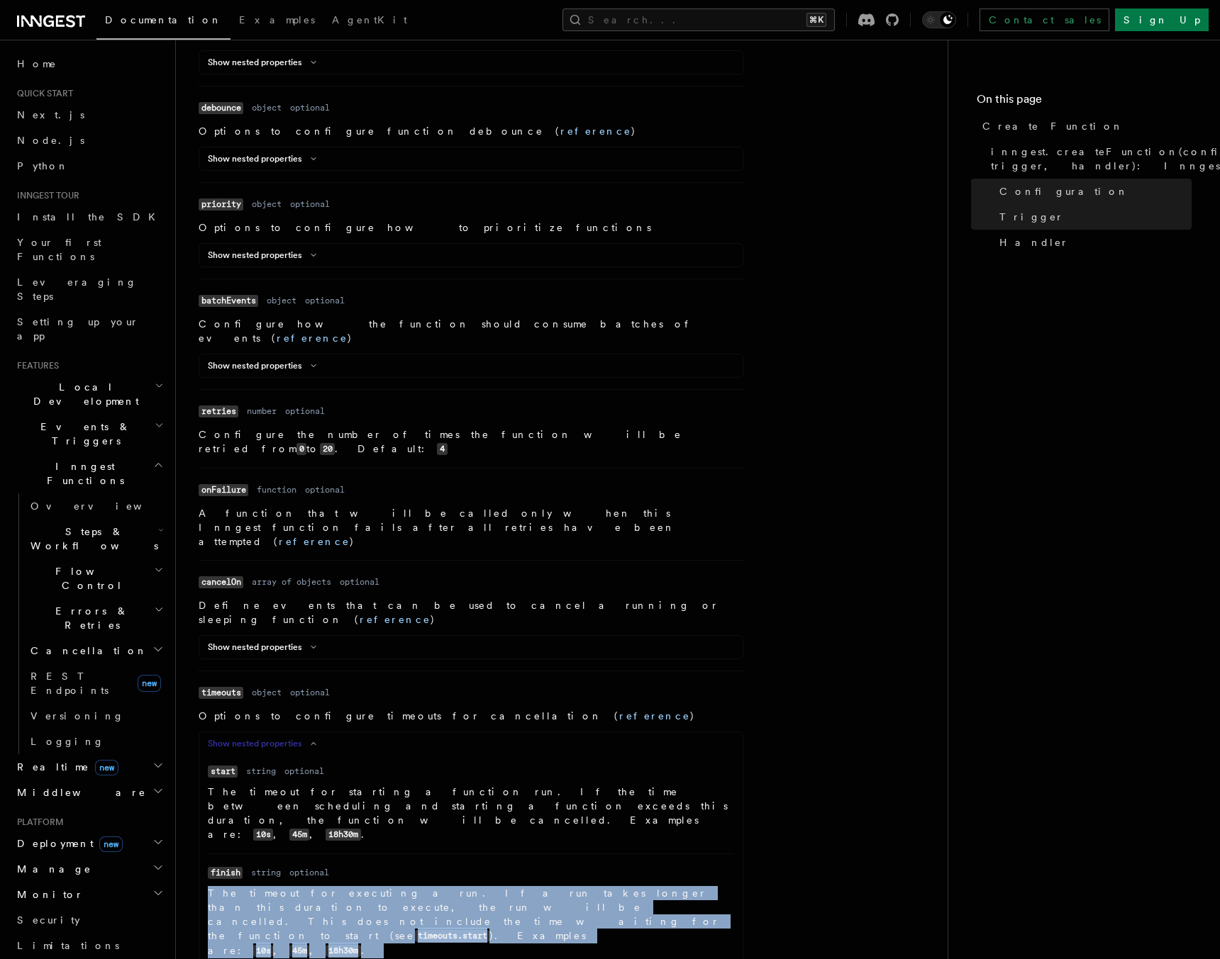
click at [701, 886] on p "The timeout for executing a run. If a run takes longer than this duration to ex…" at bounding box center [471, 922] width 526 height 72
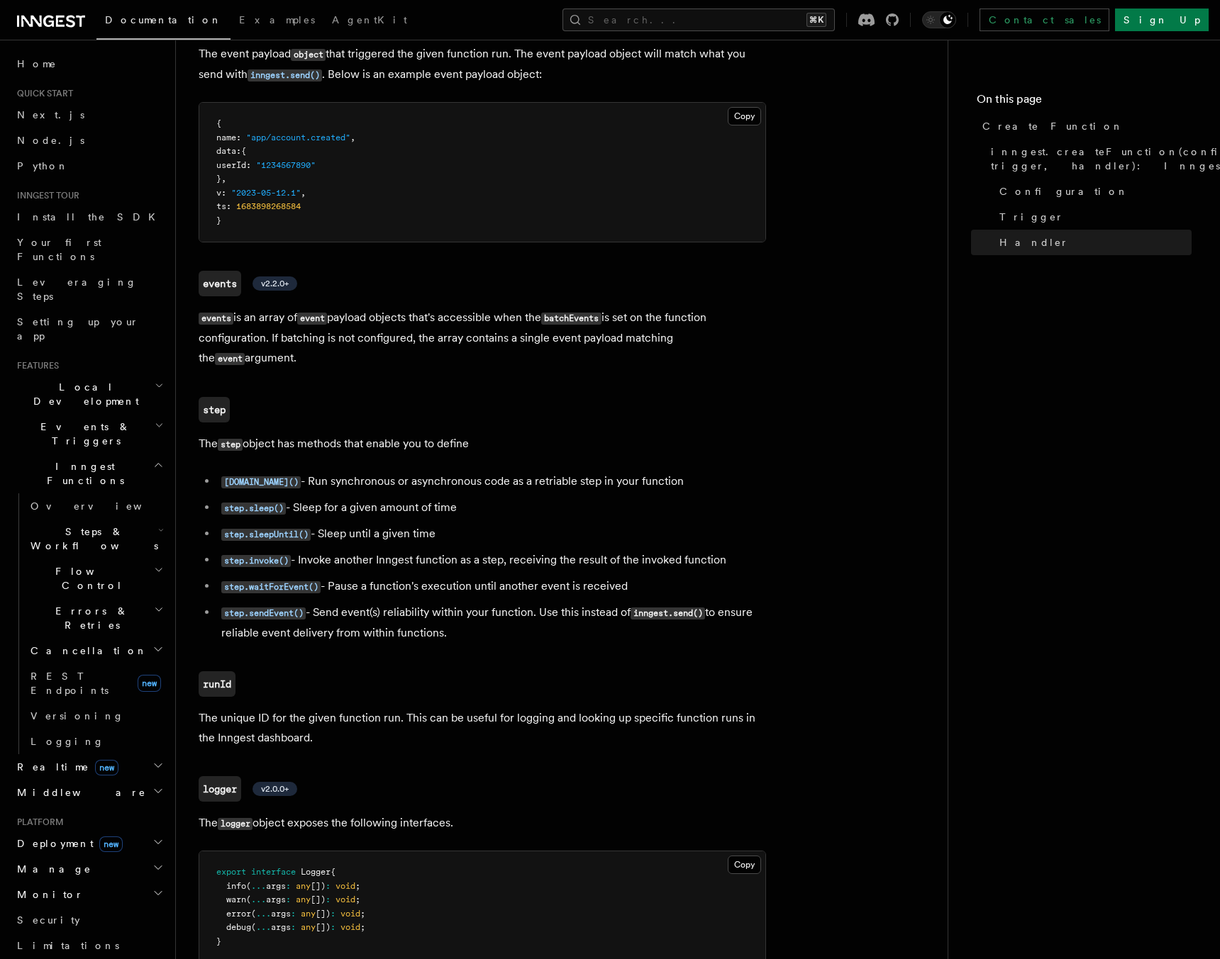
scroll to position [3086, 0]
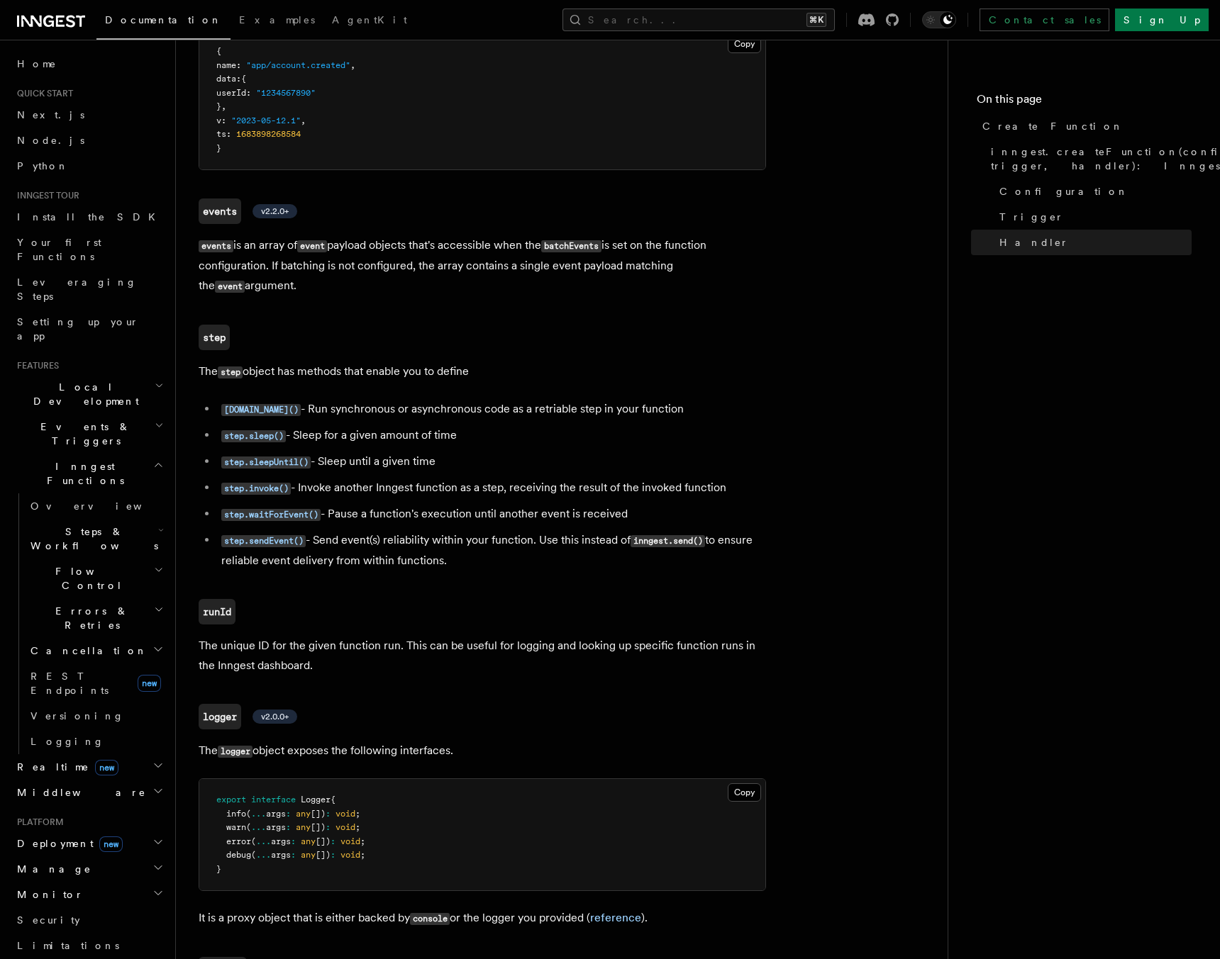
click at [1057, 414] on nav "On this page Create Function inngest.createFunction(configuration, trigger, han…" at bounding box center [1083, 500] width 272 height 920
